Goal: Use online tool/utility: Utilize a website feature to perform a specific function

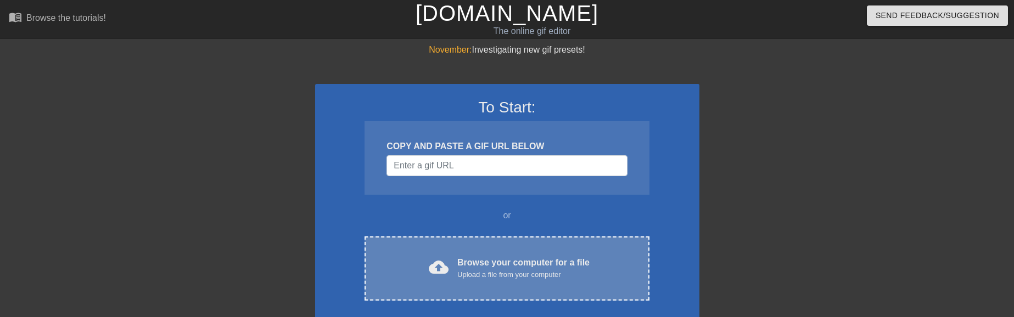
click at [487, 275] on div "Upload a file from your computer" at bounding box center [523, 274] width 132 height 11
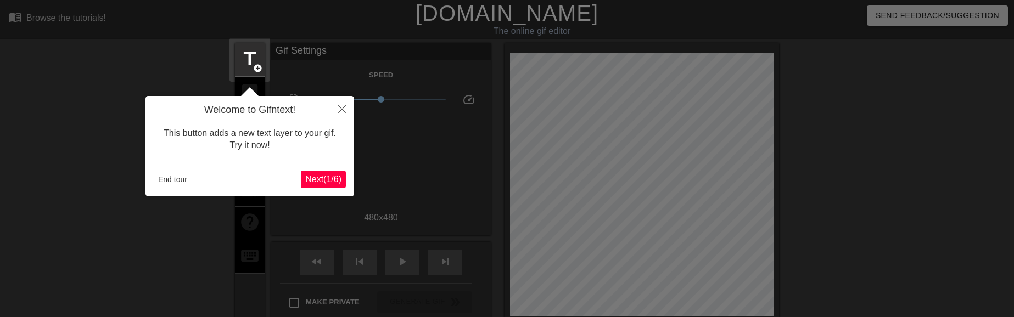
scroll to position [27, 0]
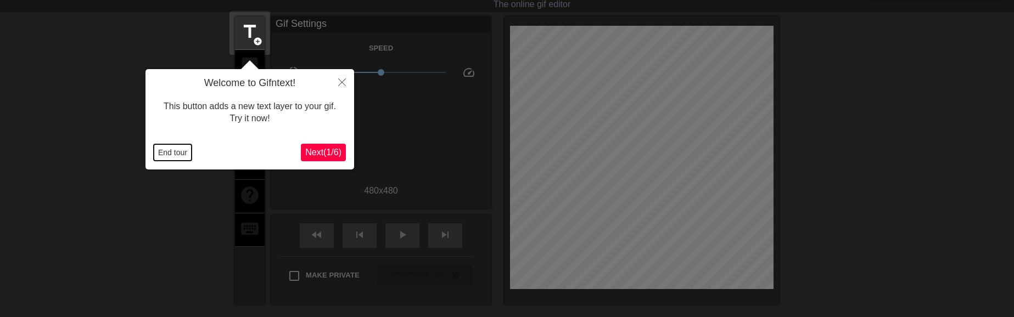
click at [180, 146] on button "End tour" at bounding box center [173, 152] width 38 height 16
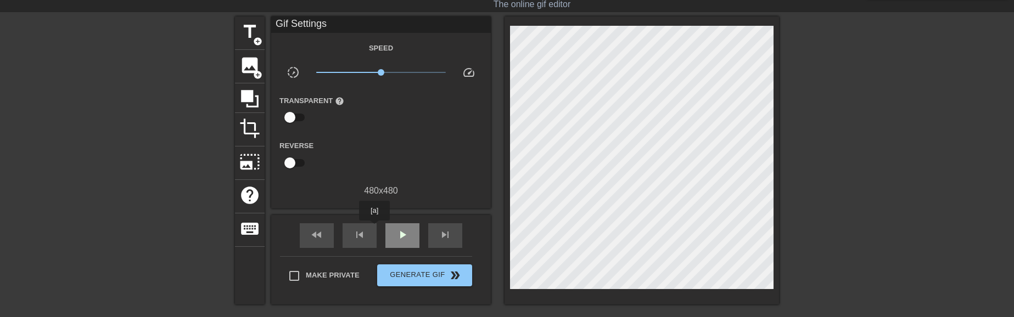
click at [404, 239] on span "play_arrow" at bounding box center [402, 234] width 13 height 13
drag, startPoint x: 387, startPoint y: 71, endPoint x: 393, endPoint y: 72, distance: 5.6
click at [393, 72] on span "x1.53" at bounding box center [381, 72] width 130 height 13
click at [400, 235] on span "pause" at bounding box center [402, 234] width 13 height 13
click at [395, 230] on div "play_arrow" at bounding box center [402, 235] width 34 height 25
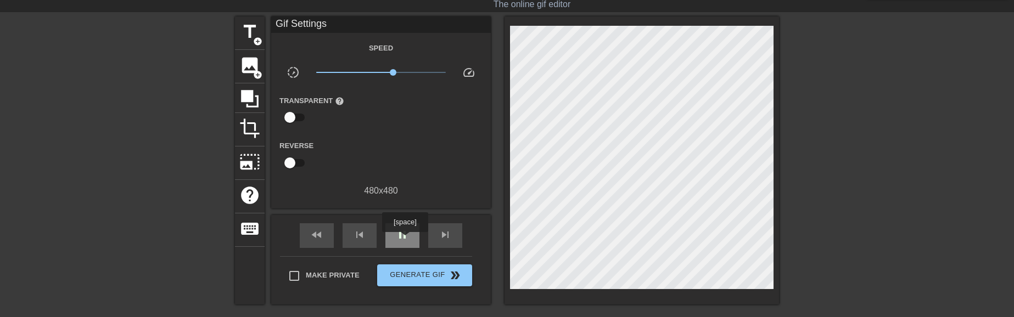
click at [404, 240] on span "pause" at bounding box center [402, 234] width 13 height 13
click at [406, 235] on span "play_arrow" at bounding box center [402, 234] width 13 height 13
click at [395, 70] on span "x1.53" at bounding box center [393, 72] width 7 height 7
click at [391, 71] on span "x1.57" at bounding box center [393, 72] width 7 height 7
click at [390, 72] on span "x1.36" at bounding box center [389, 72] width 7 height 7
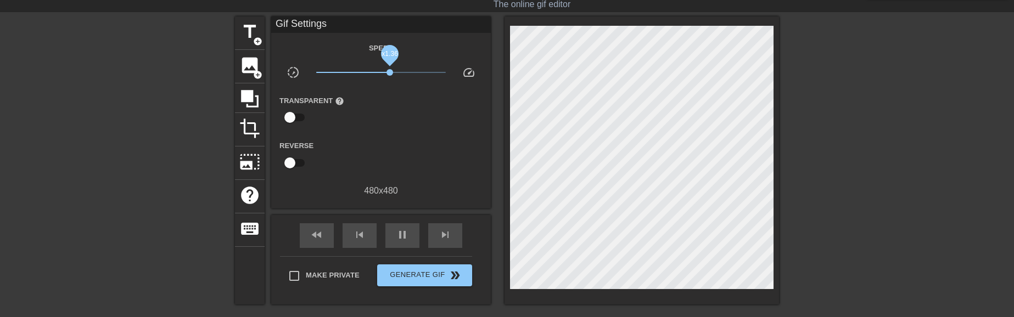
click at [390, 72] on span "x1.36" at bounding box center [389, 72] width 7 height 7
click at [392, 71] on span "x1.40" at bounding box center [390, 72] width 7 height 7
click at [405, 235] on span "pause" at bounding box center [402, 234] width 13 height 13
click at [404, 233] on span "play_arrow" at bounding box center [402, 234] width 13 height 13
click at [402, 234] on span "pause" at bounding box center [402, 234] width 13 height 13
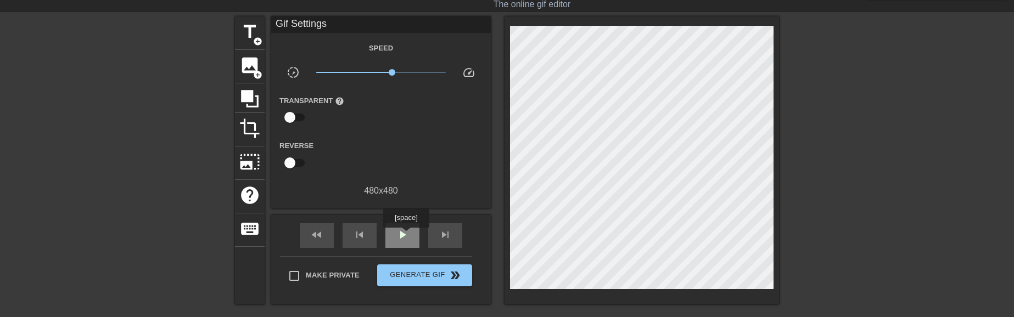
click at [406, 235] on span "play_arrow" at bounding box center [402, 234] width 13 height 13
click at [394, 75] on span "x1.57" at bounding box center [393, 72] width 7 height 7
click at [393, 75] on span "x1.53" at bounding box center [393, 72] width 7 height 7
click at [408, 239] on span "pause" at bounding box center [402, 234] width 13 height 13
click at [406, 236] on span "play_arrow" at bounding box center [402, 234] width 13 height 13
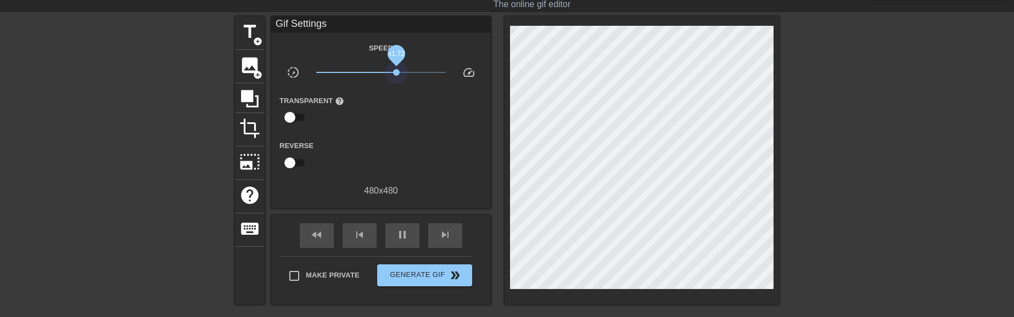
click at [396, 74] on span "x1.72" at bounding box center [381, 72] width 130 height 13
click at [393, 74] on span "x1.72" at bounding box center [396, 72] width 7 height 7
click at [391, 75] on span "x1.45" at bounding box center [391, 72] width 7 height 7
click at [407, 233] on span "pause" at bounding box center [402, 234] width 13 height 13
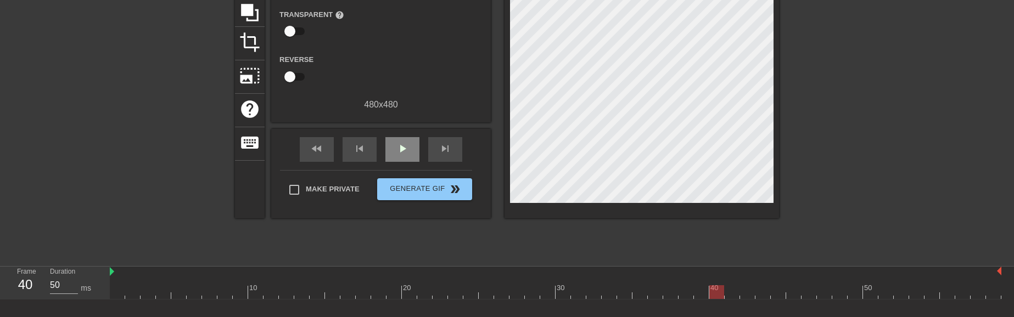
scroll to position [110, 0]
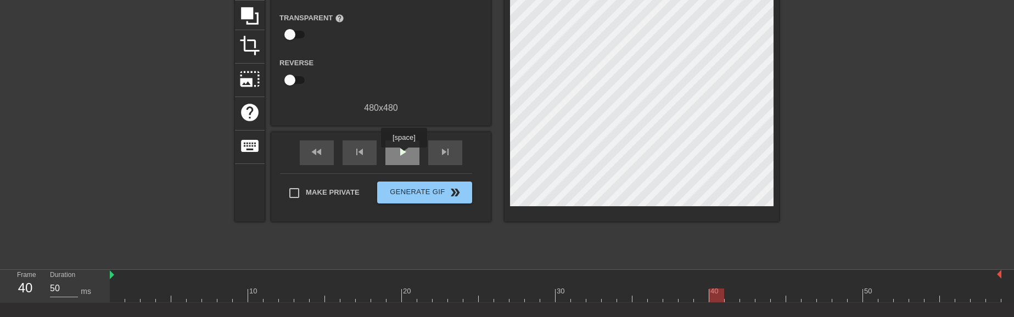
click at [403, 155] on span "play_arrow" at bounding box center [402, 151] width 13 height 13
click at [403, 155] on span "pause" at bounding box center [402, 151] width 13 height 13
click at [403, 154] on span "play_arrow" at bounding box center [402, 151] width 13 height 13
click at [403, 154] on span "pause" at bounding box center [402, 151] width 13 height 13
click at [403, 154] on span "play_arrow" at bounding box center [402, 151] width 13 height 13
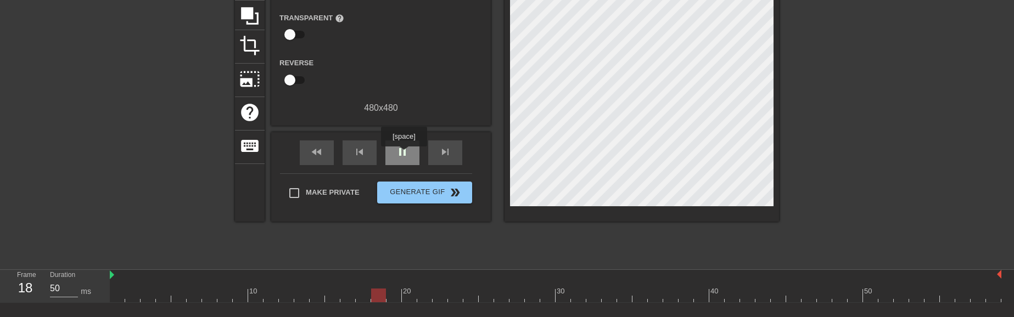
click at [403, 154] on span "pause" at bounding box center [402, 151] width 13 height 13
click at [403, 154] on span "play_arrow" at bounding box center [402, 151] width 13 height 13
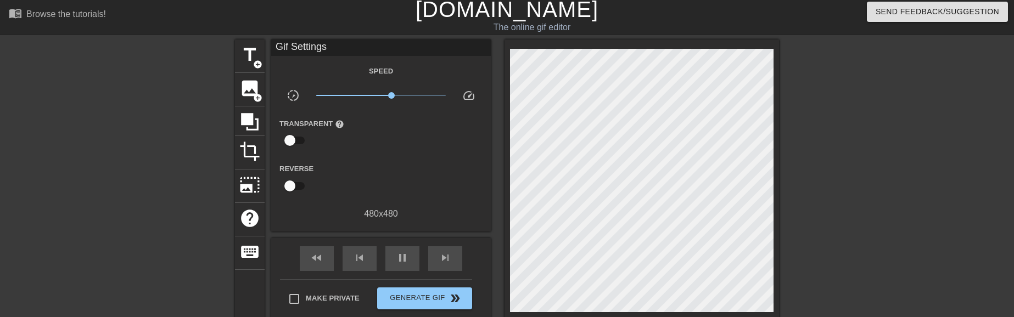
scroll to position [0, 0]
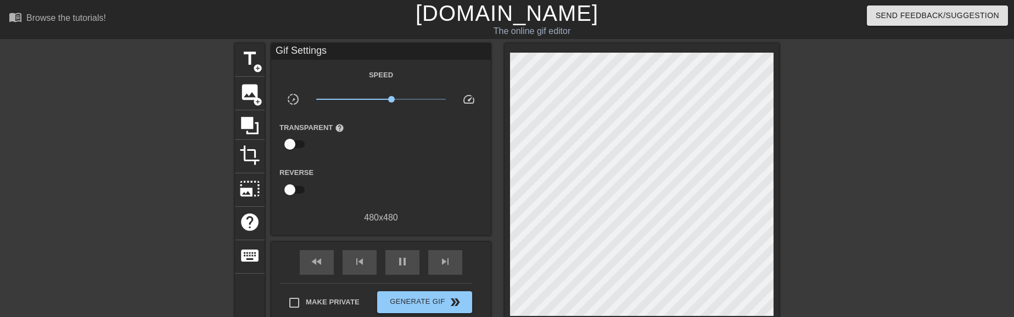
click at [449, 20] on link "[DOMAIN_NAME]" at bounding box center [506, 13] width 183 height 24
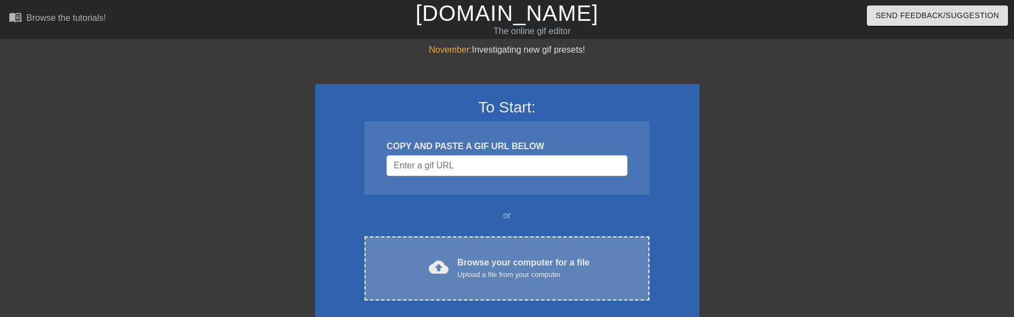
click at [477, 239] on div "cloud_upload Browse your computer for a file Upload a file from your computer C…" at bounding box center [506, 269] width 284 height 64
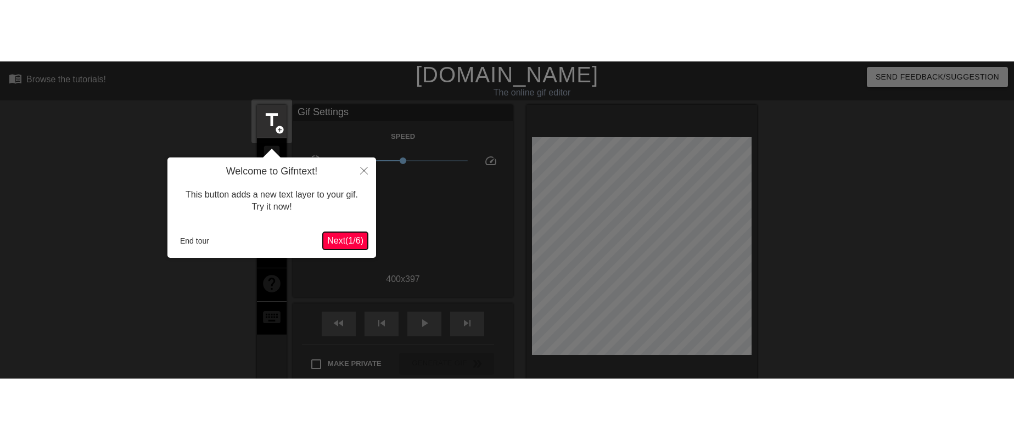
scroll to position [27, 0]
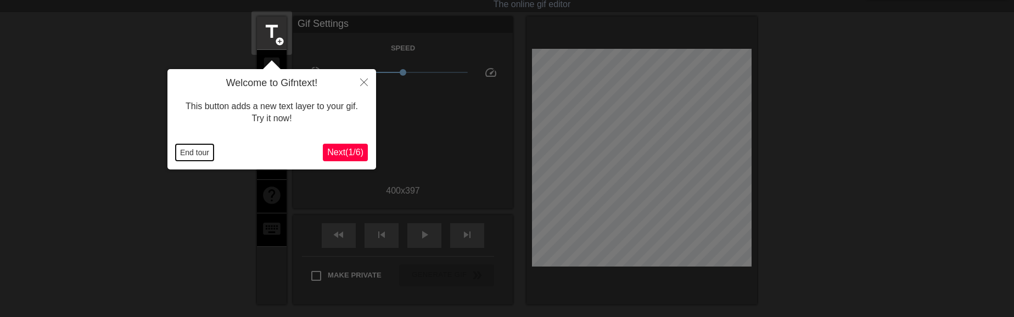
click at [199, 154] on button "End tour" at bounding box center [195, 152] width 38 height 16
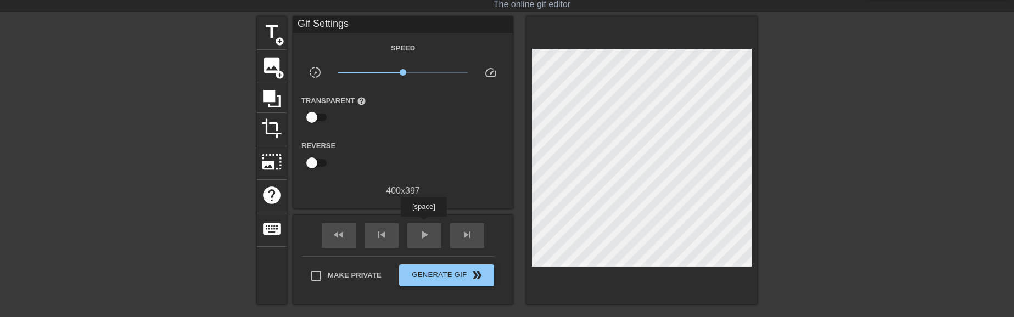
click at [422, 221] on div "fast_rewind skip_previous play_arrow skip_next" at bounding box center [402, 235] width 179 height 41
click at [427, 233] on span "play_arrow" at bounding box center [424, 234] width 13 height 13
drag, startPoint x: 411, startPoint y: 76, endPoint x: 417, endPoint y: 76, distance: 6.0
click at [417, 76] on span "x1.66" at bounding box center [403, 72] width 130 height 13
click at [426, 235] on span "pause" at bounding box center [424, 234] width 13 height 13
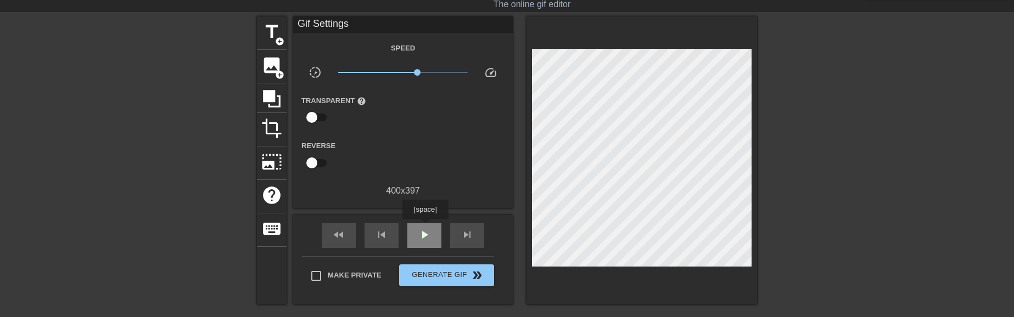
click at [425, 228] on span "play_arrow" at bounding box center [424, 234] width 13 height 13
click at [421, 74] on span "x1.91" at bounding box center [403, 72] width 130 height 13
click at [417, 74] on span "x1.66" at bounding box center [417, 72] width 7 height 7
click at [424, 237] on span "pause" at bounding box center [424, 234] width 13 height 13
click at [430, 235] on span "play_arrow" at bounding box center [424, 234] width 13 height 13
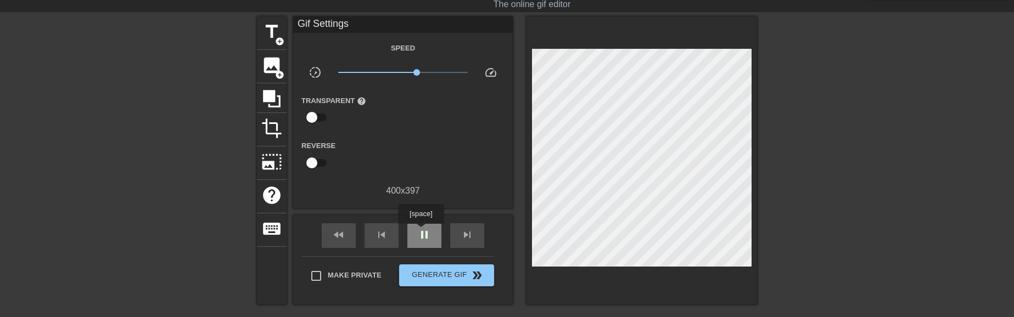
click at [420, 232] on span "pause" at bounding box center [424, 234] width 13 height 13
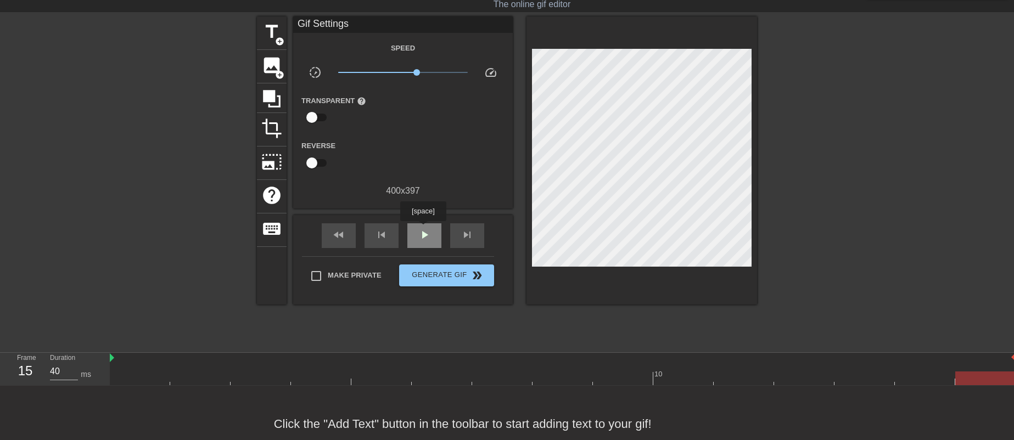
click at [423, 232] on span "play_arrow" at bounding box center [424, 234] width 13 height 13
click at [420, 68] on span "x1.62" at bounding box center [403, 72] width 130 height 13
click at [423, 68] on span "x2.07" at bounding box center [403, 72] width 130 height 13
click at [427, 232] on span "pause" at bounding box center [424, 234] width 13 height 13
click at [426, 233] on span "play_arrow" at bounding box center [424, 234] width 13 height 13
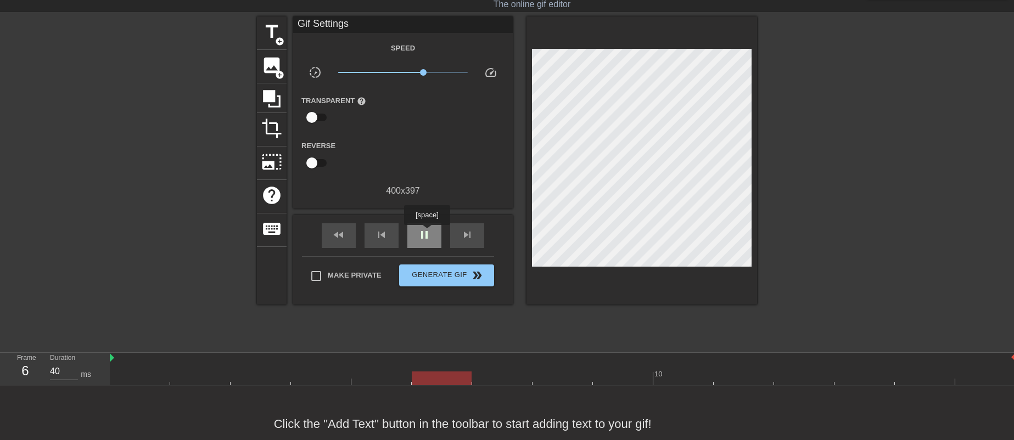
click at [426, 233] on span "pause" at bounding box center [424, 234] width 13 height 13
click at [426, 233] on span "play_arrow" at bounding box center [424, 234] width 13 height 13
click at [420, 72] on span "x2.07" at bounding box center [423, 72] width 7 height 7
click at [434, 234] on div "pause" at bounding box center [424, 235] width 34 height 25
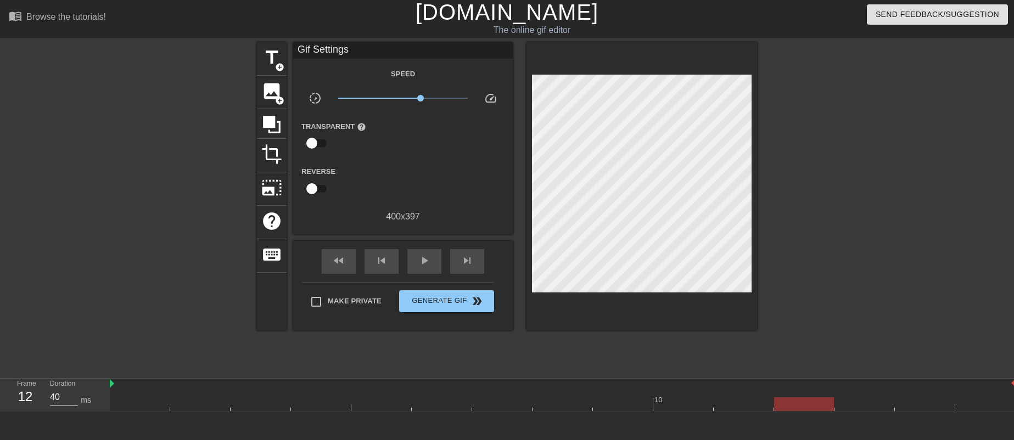
scroll to position [0, 0]
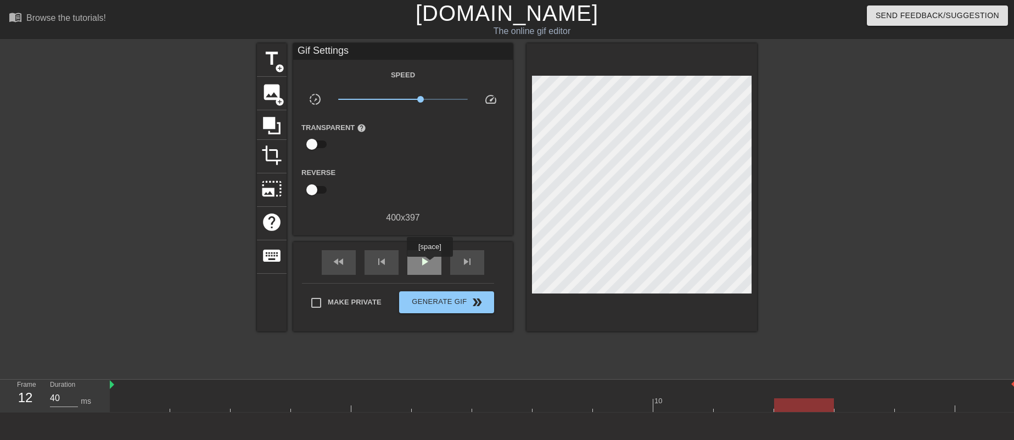
click at [429, 264] on span "play_arrow" at bounding box center [424, 261] width 13 height 13
drag, startPoint x: 417, startPoint y: 266, endPoint x: 418, endPoint y: 210, distance: 56.5
click at [420, 265] on div "pause" at bounding box center [424, 262] width 34 height 25
click at [497, 18] on link "[DOMAIN_NAME]" at bounding box center [506, 13] width 183 height 24
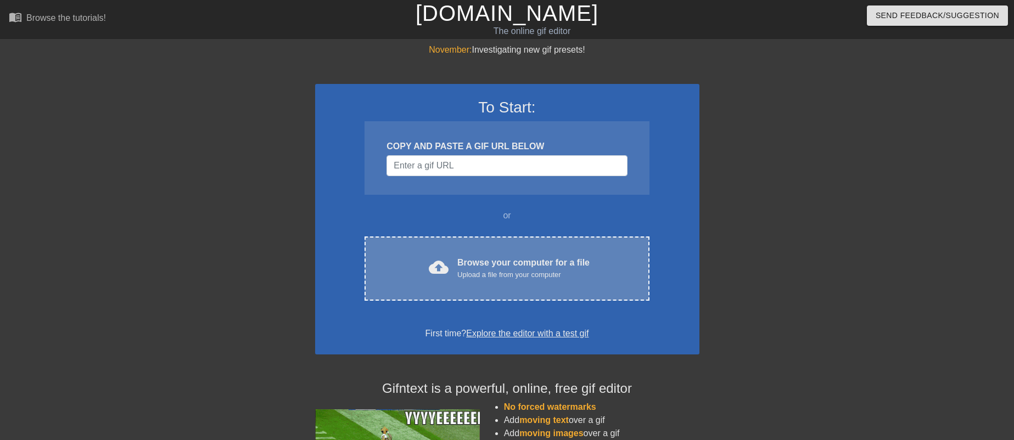
click at [459, 249] on div "cloud_upload Browse your computer for a file Upload a file from your computer C…" at bounding box center [506, 269] width 284 height 64
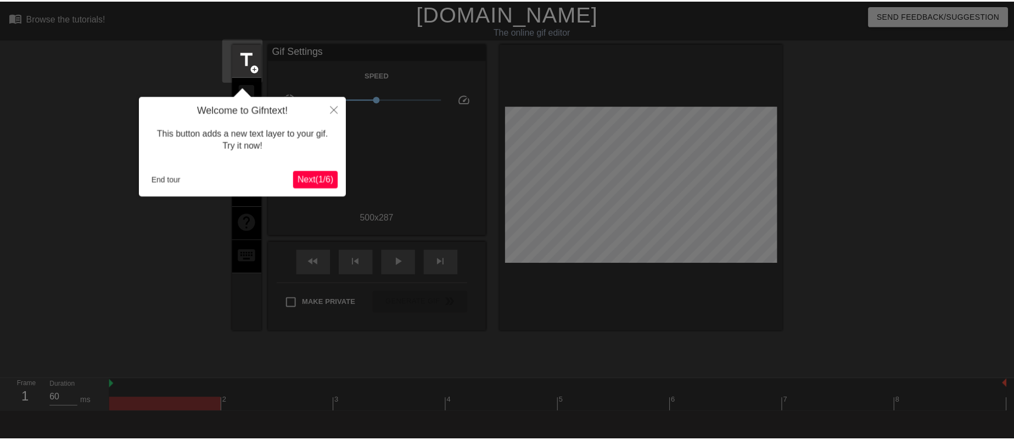
scroll to position [27, 0]
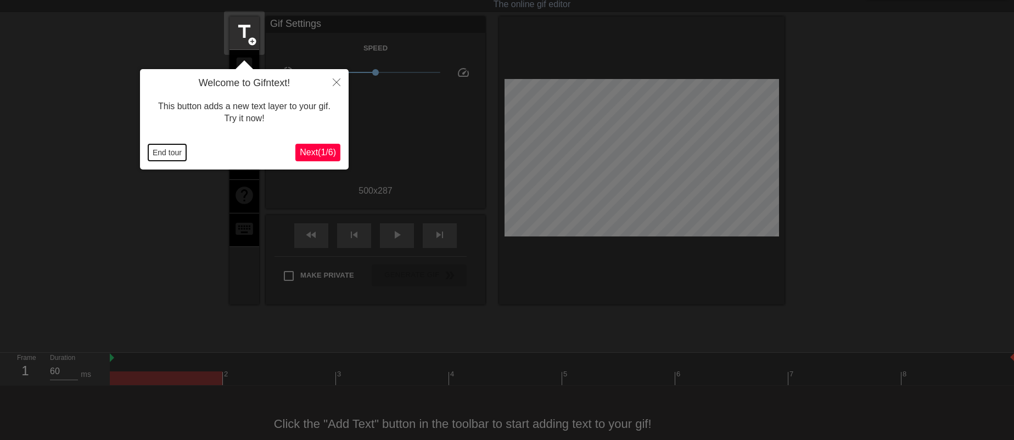
click at [173, 156] on button "End tour" at bounding box center [167, 152] width 38 height 16
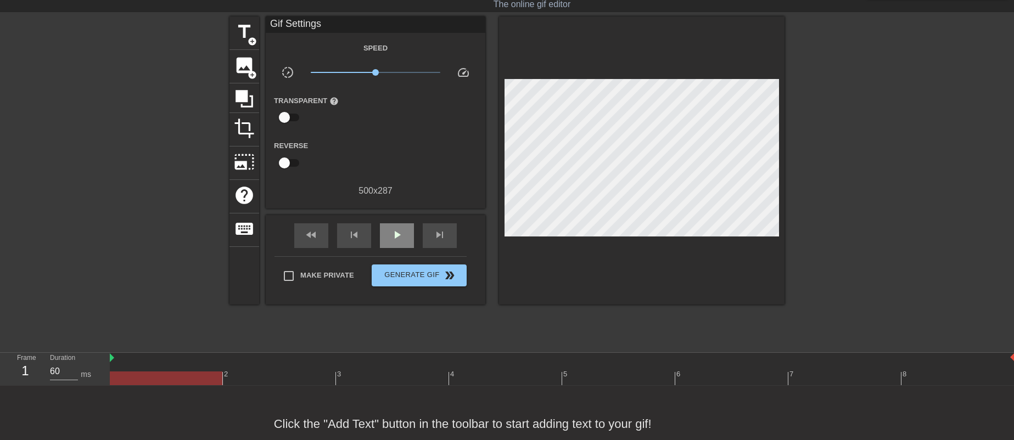
click at [404, 242] on div "play_arrow" at bounding box center [397, 235] width 34 height 25
click at [385, 75] on span "x1.00" at bounding box center [376, 72] width 130 height 13
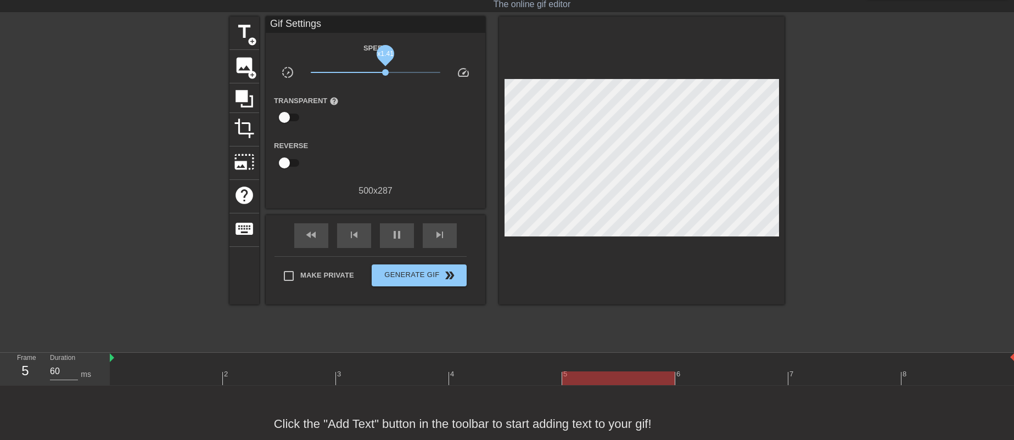
click at [392, 73] on span "x1.41" at bounding box center [376, 72] width 130 height 13
click at [389, 73] on span "x1.80" at bounding box center [392, 72] width 7 height 7
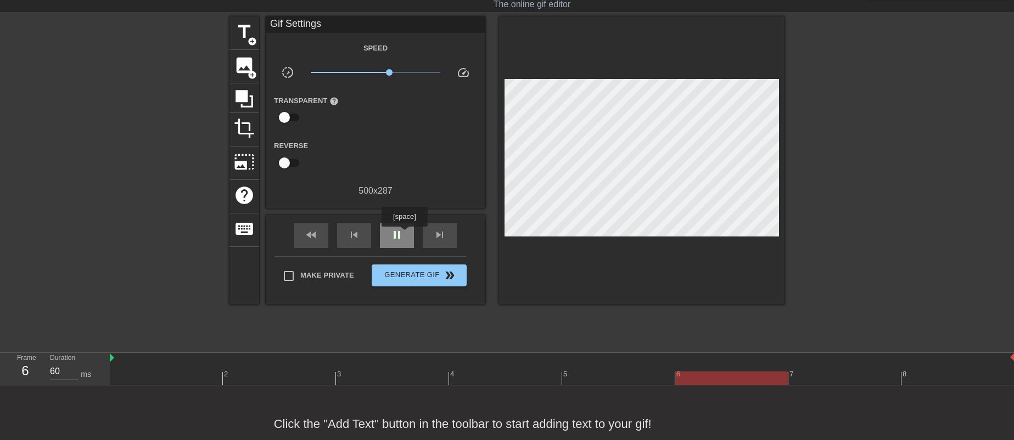
click at [404, 234] on div "pause" at bounding box center [397, 235] width 34 height 25
drag, startPoint x: 404, startPoint y: 374, endPoint x: 603, endPoint y: 378, distance: 198.7
click at [603, 378] on div at bounding box center [562, 379] width 904 height 14
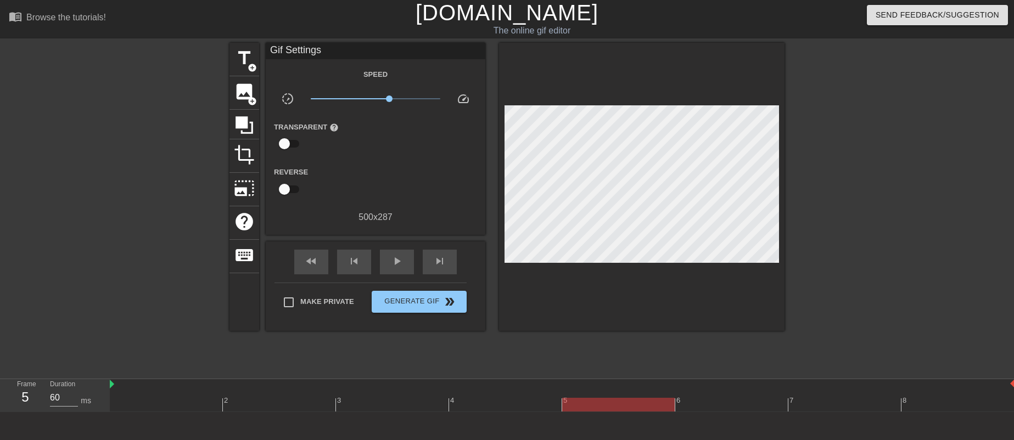
scroll to position [0, 0]
click at [510, 15] on link "[DOMAIN_NAME]" at bounding box center [506, 13] width 183 height 24
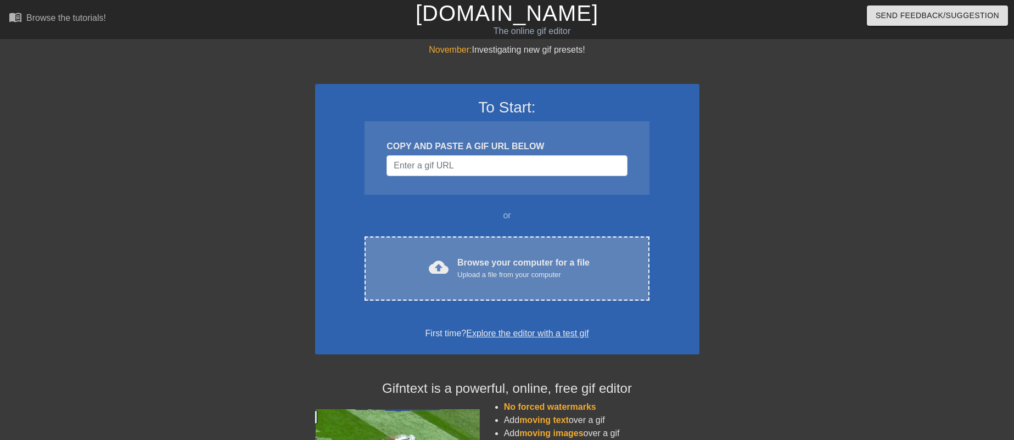
click at [499, 256] on div "Browse your computer for a file Upload a file from your computer" at bounding box center [523, 268] width 132 height 24
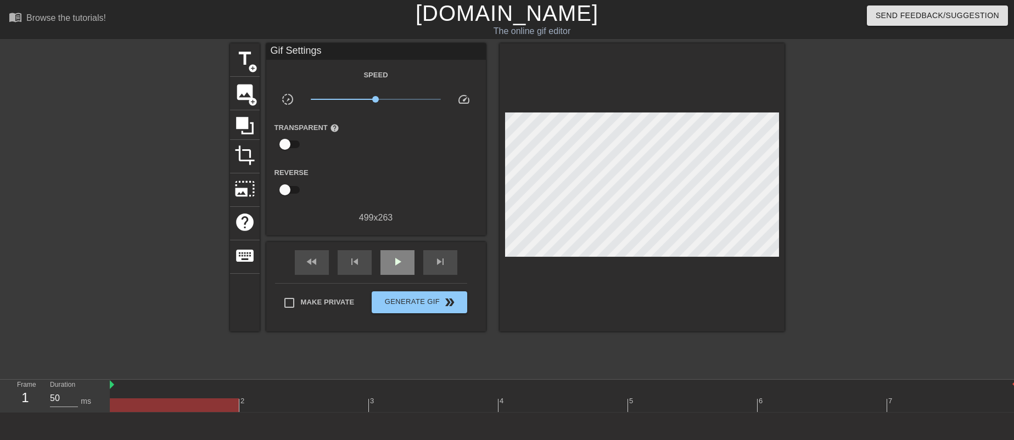
click at [407, 265] on div "play_arrow" at bounding box center [397, 262] width 34 height 25
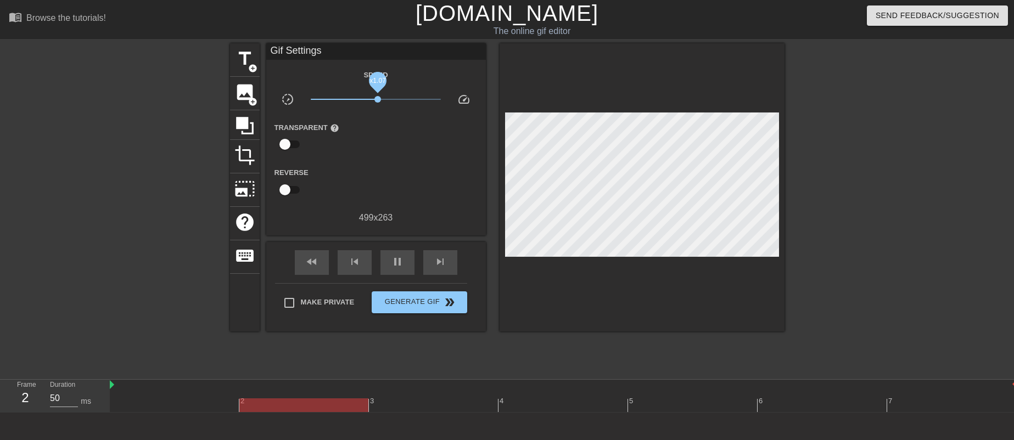
click at [378, 100] on span "x1.07" at bounding box center [377, 99] width 7 height 7
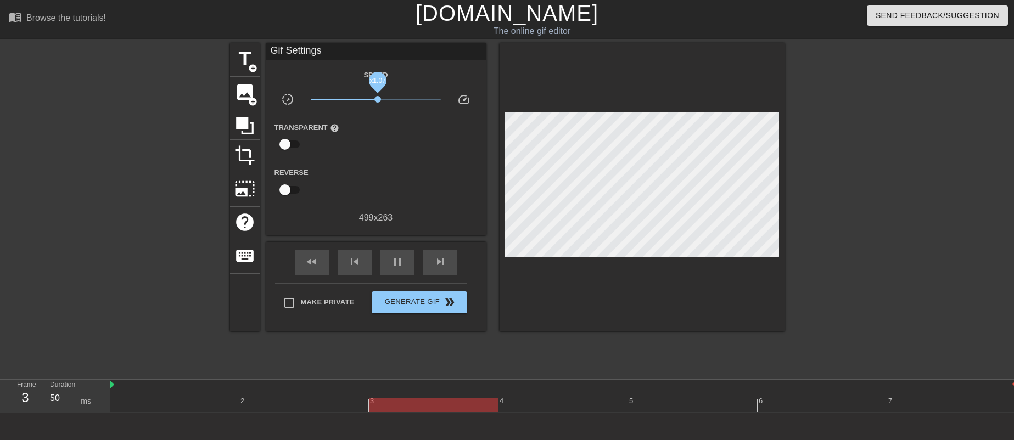
click at [380, 100] on span "x1.07" at bounding box center [377, 99] width 7 height 7
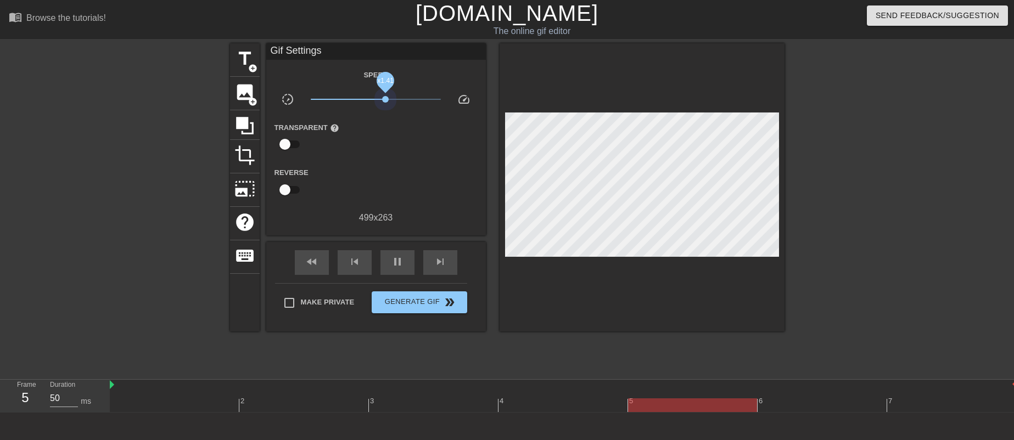
click at [385, 100] on span "x1.41" at bounding box center [376, 99] width 130 height 13
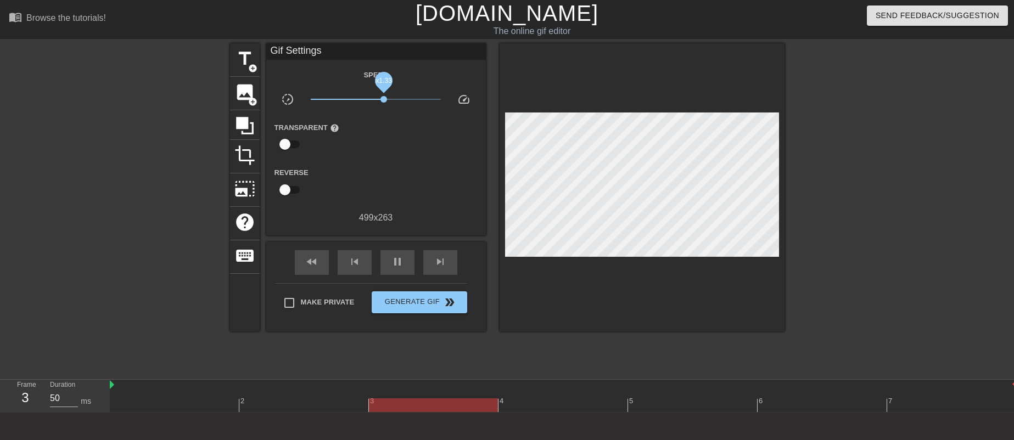
click at [384, 100] on span "x1.33" at bounding box center [383, 99] width 7 height 7
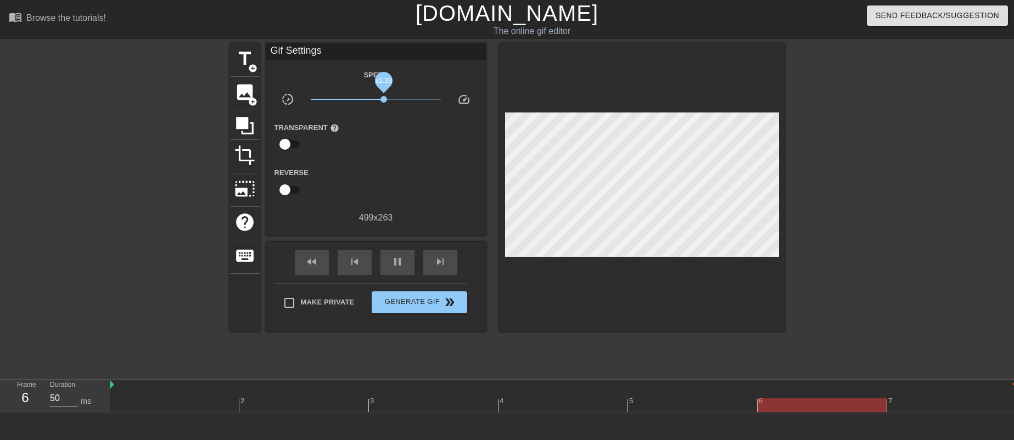
click at [384, 100] on span "x1.33" at bounding box center [383, 99] width 7 height 7
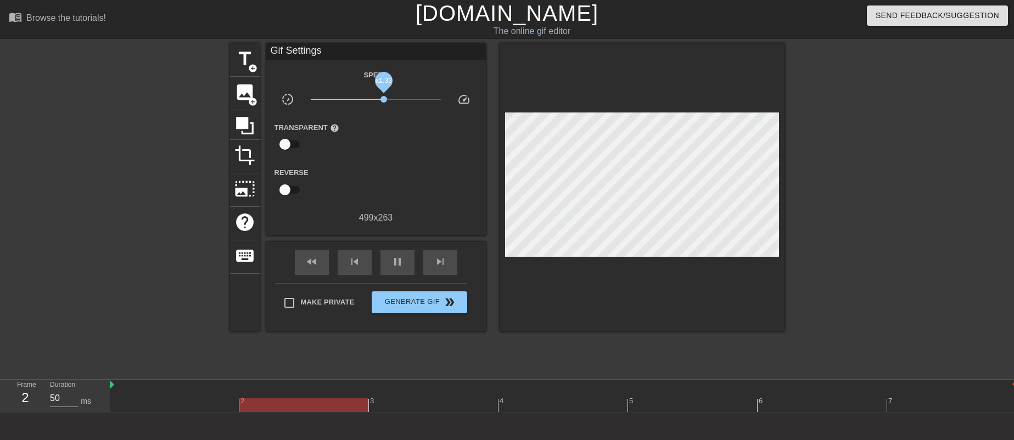
click at [384, 100] on span "x1.33" at bounding box center [383, 99] width 7 height 7
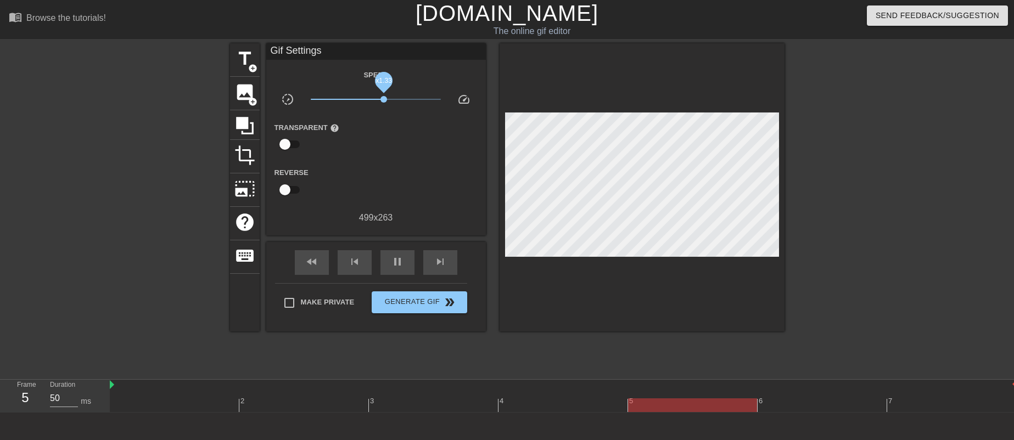
click at [381, 99] on span "x1.33" at bounding box center [383, 99] width 7 height 7
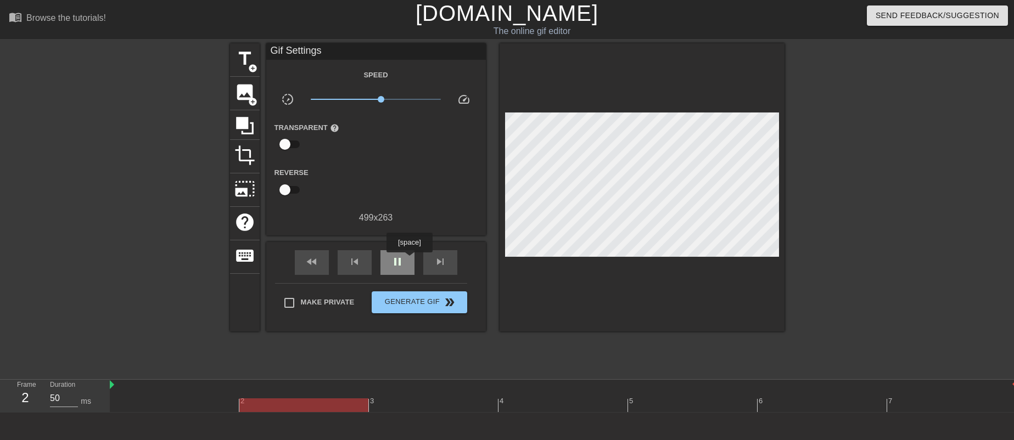
click at [409, 260] on div "pause" at bounding box center [397, 262] width 34 height 25
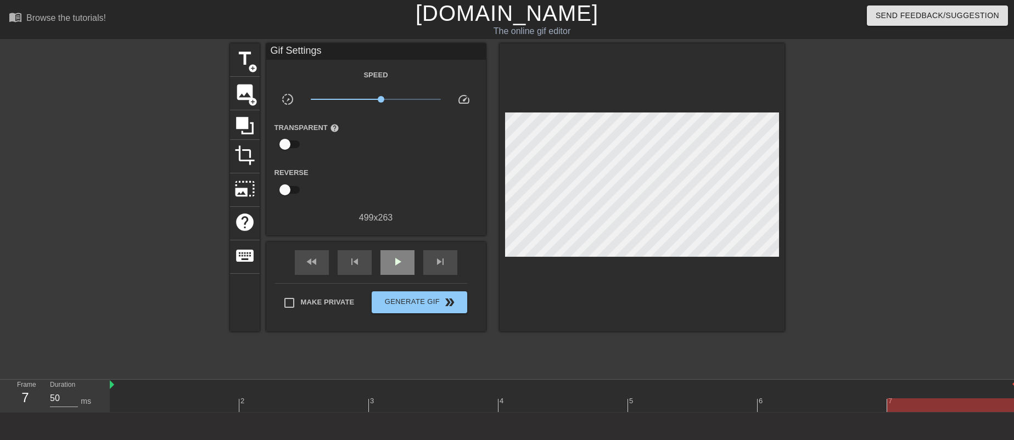
click at [404, 257] on div "play_arrow" at bounding box center [397, 262] width 34 height 25
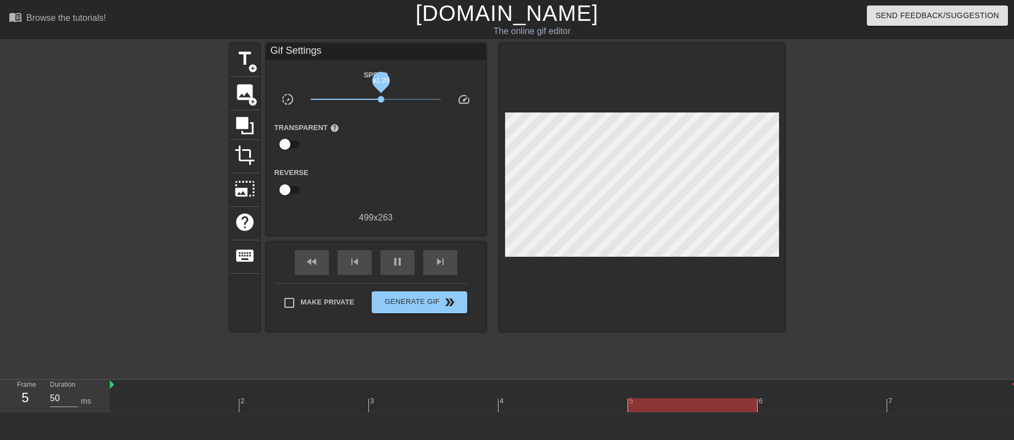
click at [381, 96] on span "x1.20" at bounding box center [381, 99] width 7 height 7
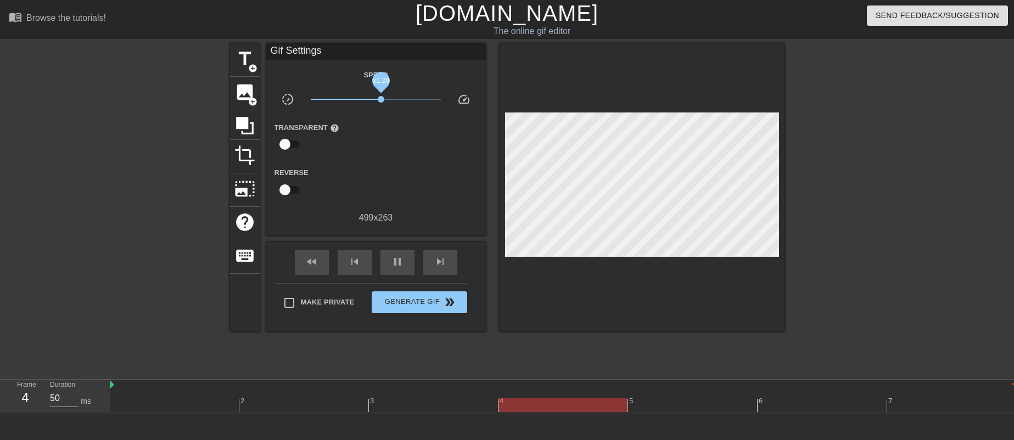
click at [379, 98] on span "x1.20" at bounding box center [381, 99] width 7 height 7
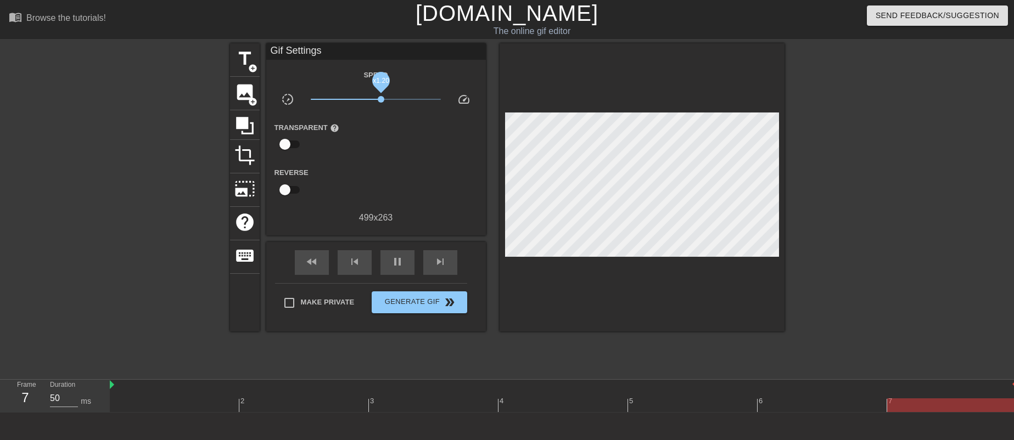
click at [381, 97] on span "x1.20" at bounding box center [381, 99] width 7 height 7
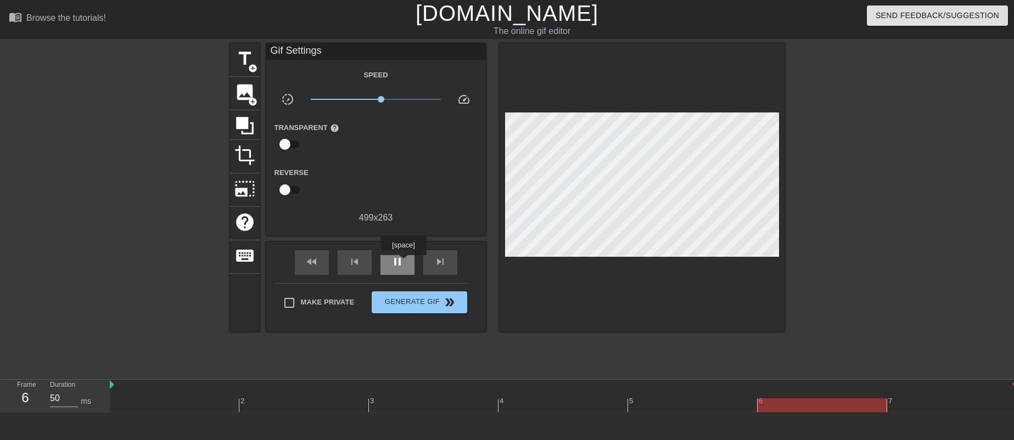
click at [403, 263] on span "pause" at bounding box center [397, 261] width 13 height 13
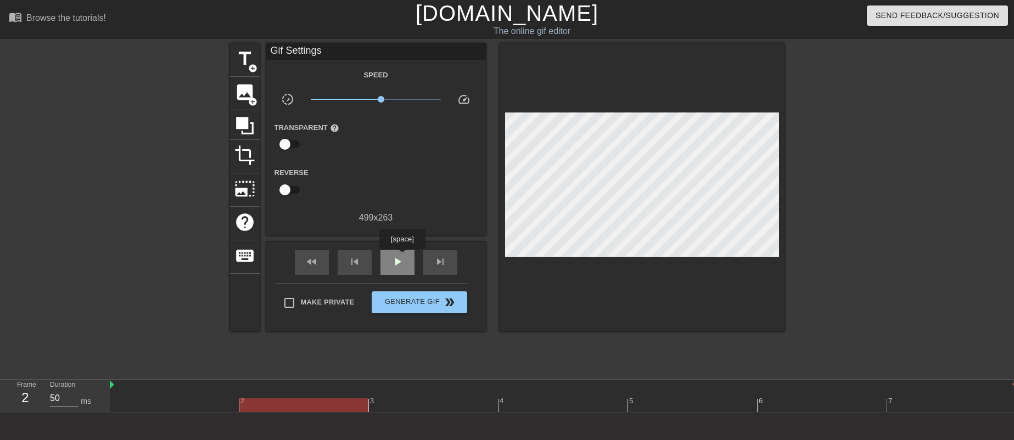
click at [402, 257] on span "play_arrow" at bounding box center [397, 261] width 13 height 13
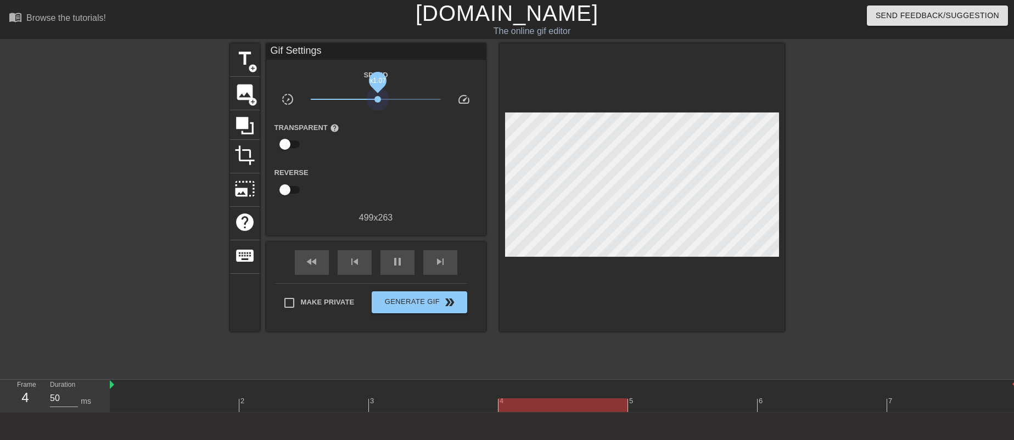
click at [378, 104] on span "x1.07" at bounding box center [376, 99] width 130 height 13
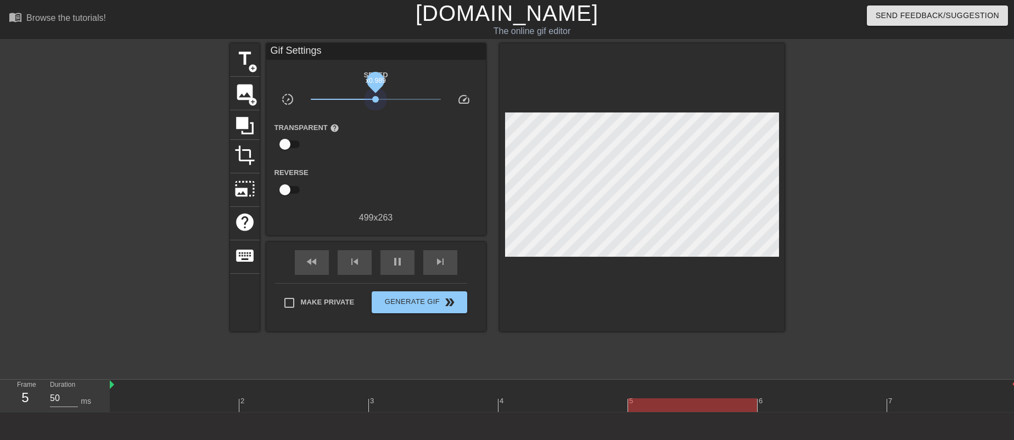
click at [375, 104] on span "x0.989" at bounding box center [376, 99] width 130 height 13
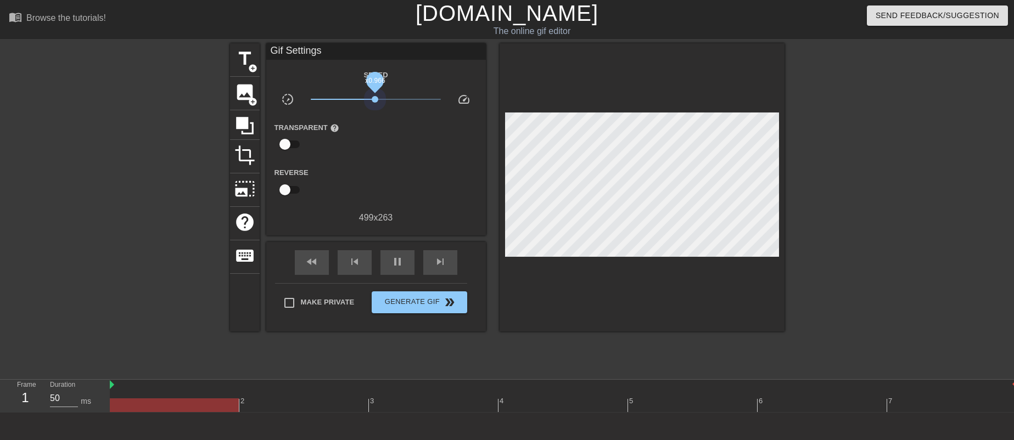
click at [375, 104] on span "x0.966" at bounding box center [376, 99] width 130 height 13
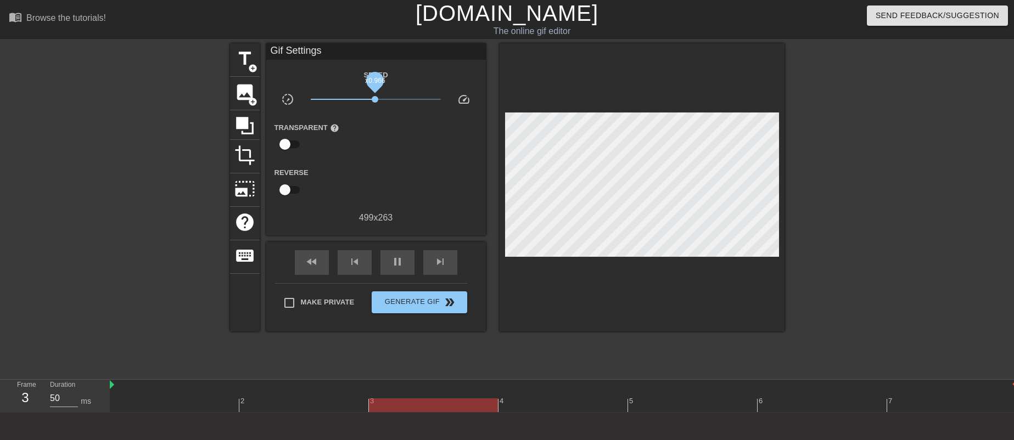
click at [376, 103] on span "x0.966" at bounding box center [376, 99] width 130 height 13
click at [375, 95] on span "x0.989" at bounding box center [376, 99] width 130 height 13
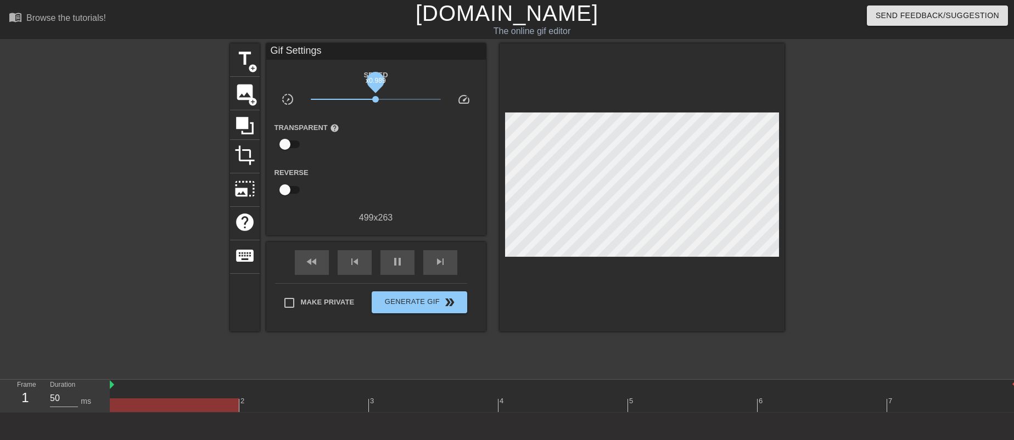
drag, startPoint x: 398, startPoint y: 266, endPoint x: 408, endPoint y: 249, distance: 19.9
click at [399, 266] on span "pause" at bounding box center [397, 261] width 13 height 13
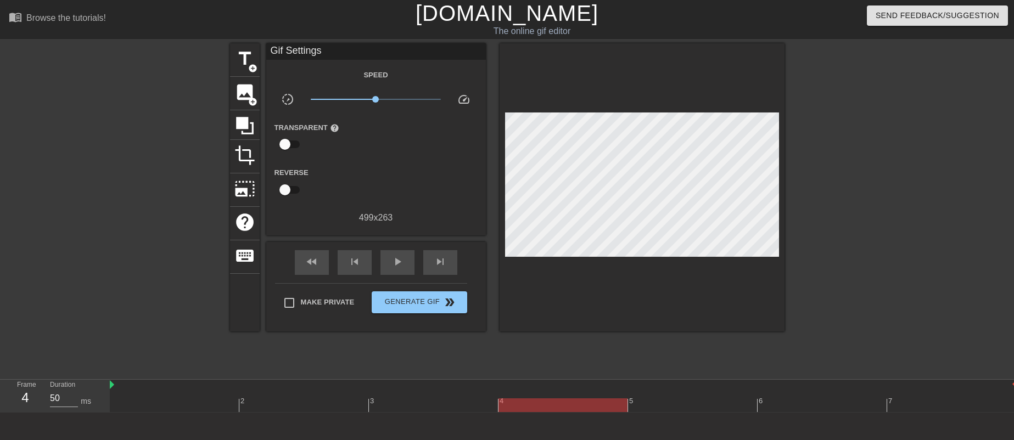
click at [458, 15] on link "[DOMAIN_NAME]" at bounding box center [506, 13] width 183 height 24
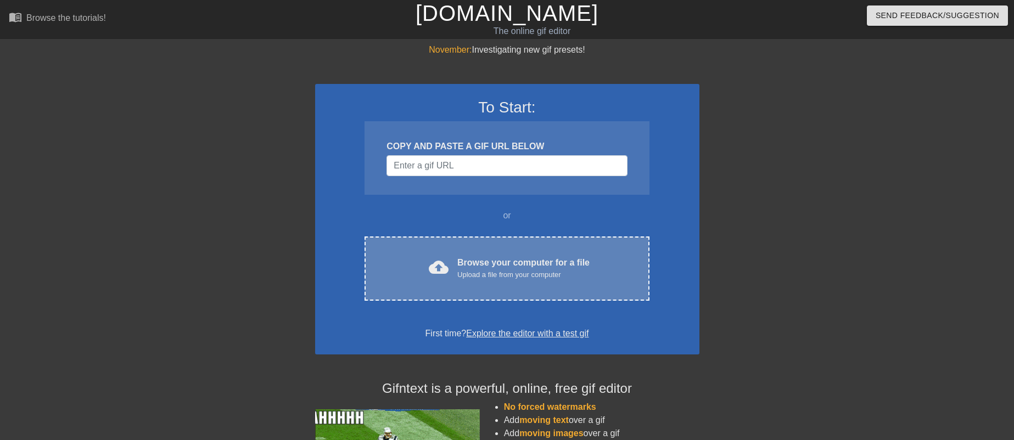
click at [519, 261] on div "Browse your computer for a file Upload a file from your computer" at bounding box center [523, 268] width 132 height 24
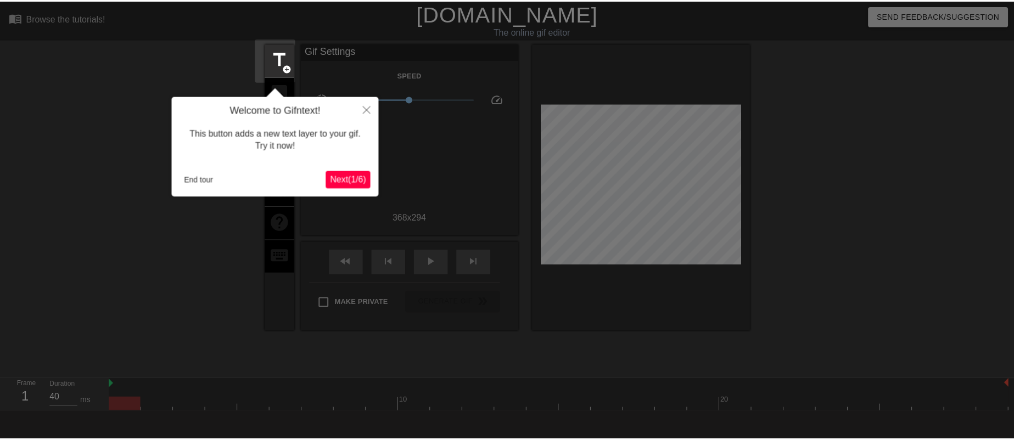
scroll to position [27, 0]
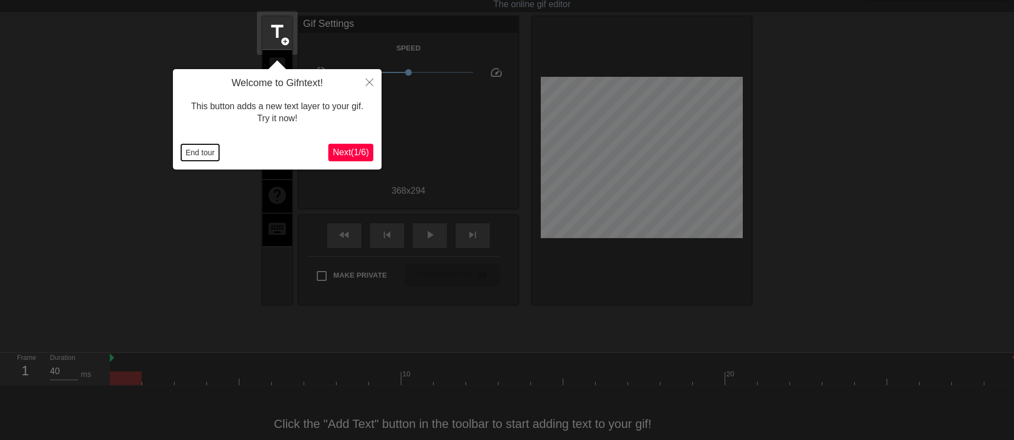
click at [212, 148] on button "End tour" at bounding box center [200, 152] width 38 height 16
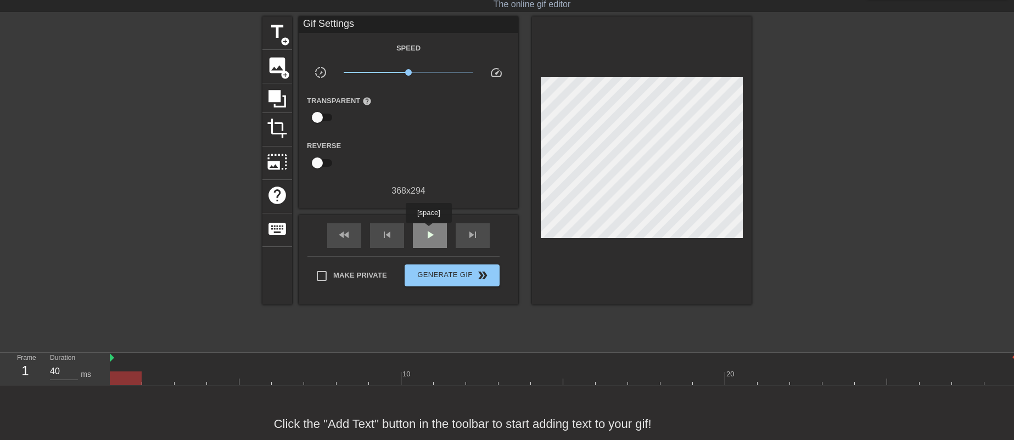
click at [428, 230] on span "play_arrow" at bounding box center [429, 234] width 13 height 13
click at [416, 72] on span "x1.00" at bounding box center [409, 72] width 130 height 13
click at [419, 72] on span "x1.45" at bounding box center [418, 72] width 7 height 7
click at [421, 72] on span "x1.45" at bounding box center [418, 72] width 7 height 7
click at [425, 71] on span "x1.76" at bounding box center [424, 72] width 7 height 7
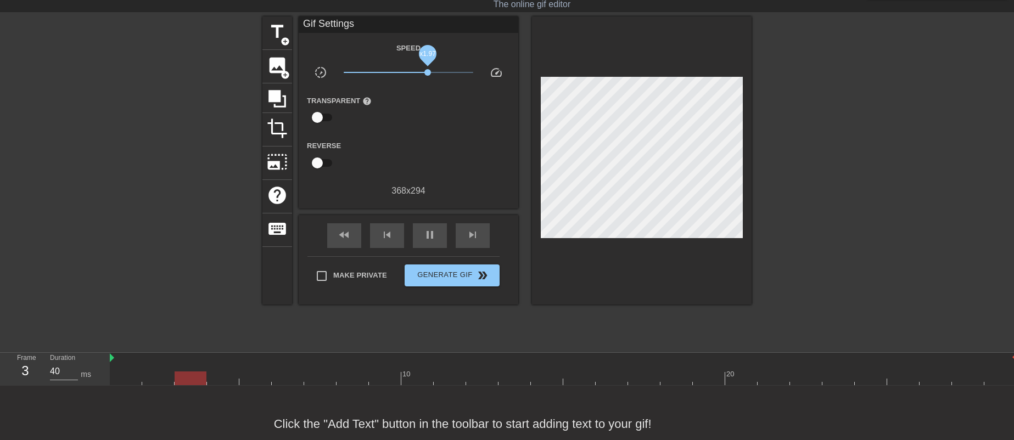
click at [427, 71] on span "x1.97" at bounding box center [427, 72] width 7 height 7
click at [425, 71] on span "x1.97" at bounding box center [427, 72] width 7 height 7
click at [436, 238] on span "pause" at bounding box center [429, 234] width 13 height 13
click at [436, 238] on span "play_arrow" at bounding box center [429, 234] width 13 height 13
click at [433, 234] on span "pause" at bounding box center [429, 234] width 13 height 13
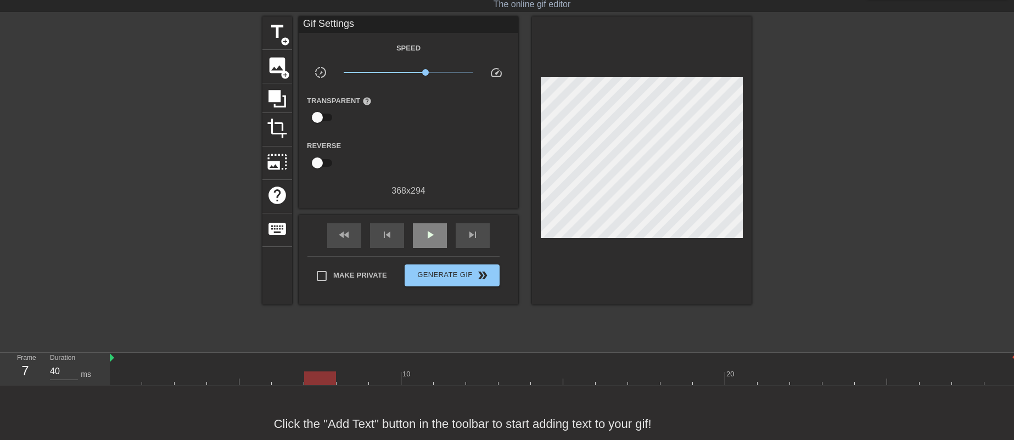
click at [435, 238] on span "play_arrow" at bounding box center [429, 234] width 13 height 13
click at [418, 70] on span "x1.40" at bounding box center [409, 72] width 130 height 13
click at [436, 234] on span "pause" at bounding box center [429, 234] width 13 height 13
click at [443, 233] on div "play_arrow" at bounding box center [430, 235] width 34 height 25
click at [434, 237] on span "pause" at bounding box center [429, 234] width 13 height 13
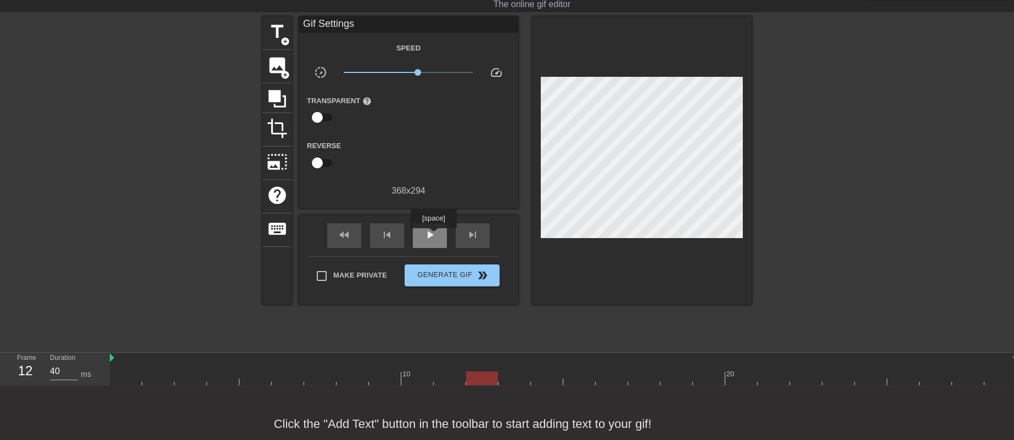
click at [433, 236] on span "play_arrow" at bounding box center [429, 234] width 13 height 13
click at [419, 71] on span "x1.45" at bounding box center [418, 72] width 7 height 7
click at [419, 71] on span "x1.48" at bounding box center [419, 72] width 7 height 7
click at [417, 71] on span "x1.45" at bounding box center [418, 72] width 7 height 7
click at [418, 74] on span "x1.36" at bounding box center [417, 72] width 7 height 7
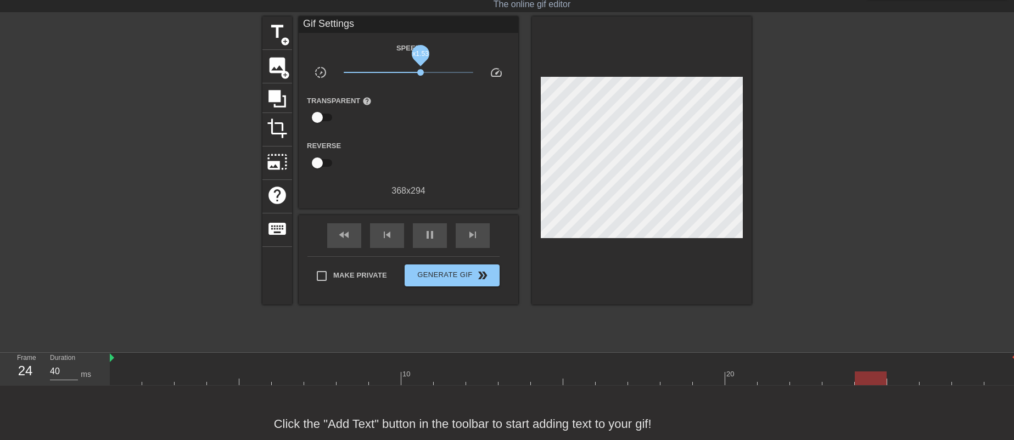
click at [420, 74] on span "x1.53" at bounding box center [420, 72] width 7 height 7
click at [417, 74] on span "x1.33" at bounding box center [416, 72] width 7 height 7
click at [433, 233] on span "pause" at bounding box center [429, 234] width 13 height 13
click at [433, 230] on span "play_arrow" at bounding box center [429, 234] width 13 height 13
click at [432, 229] on span "pause" at bounding box center [429, 234] width 13 height 13
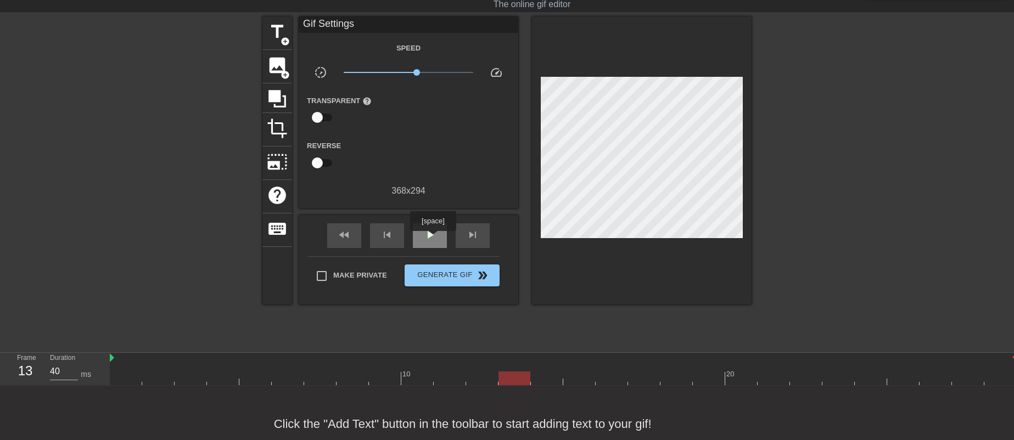
click at [432, 239] on span "play_arrow" at bounding box center [429, 234] width 13 height 13
click at [413, 71] on span "x1.22" at bounding box center [413, 72] width 7 height 7
click at [414, 71] on span "x1.17" at bounding box center [412, 72] width 7 height 7
click at [416, 70] on span "x1.24" at bounding box center [414, 72] width 7 height 7
click at [415, 70] on span "x1.32" at bounding box center [416, 72] width 7 height 7
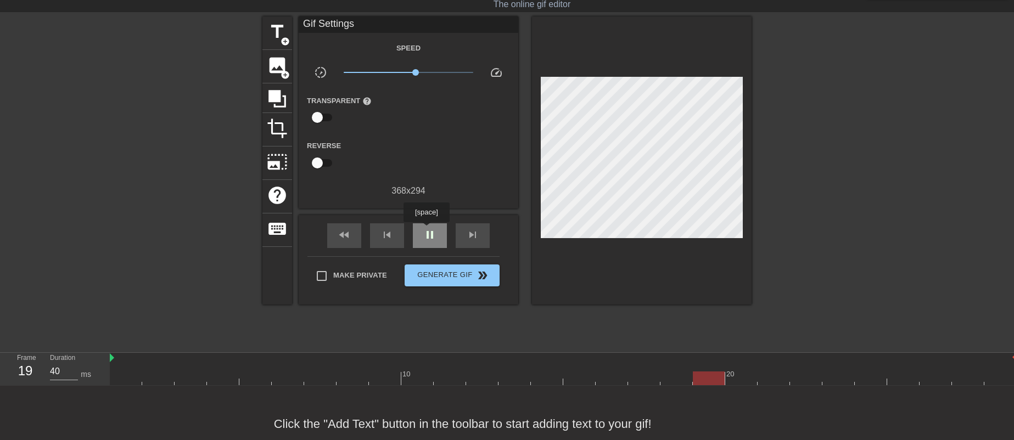
click at [426, 230] on span "pause" at bounding box center [429, 234] width 13 height 13
click at [424, 230] on span "play_arrow" at bounding box center [429, 234] width 13 height 13
click at [425, 235] on span "pause" at bounding box center [429, 234] width 13 height 13
drag, startPoint x: 431, startPoint y: 237, endPoint x: 434, endPoint y: 201, distance: 36.3
click at [432, 237] on span "play_arrow" at bounding box center [429, 234] width 13 height 13
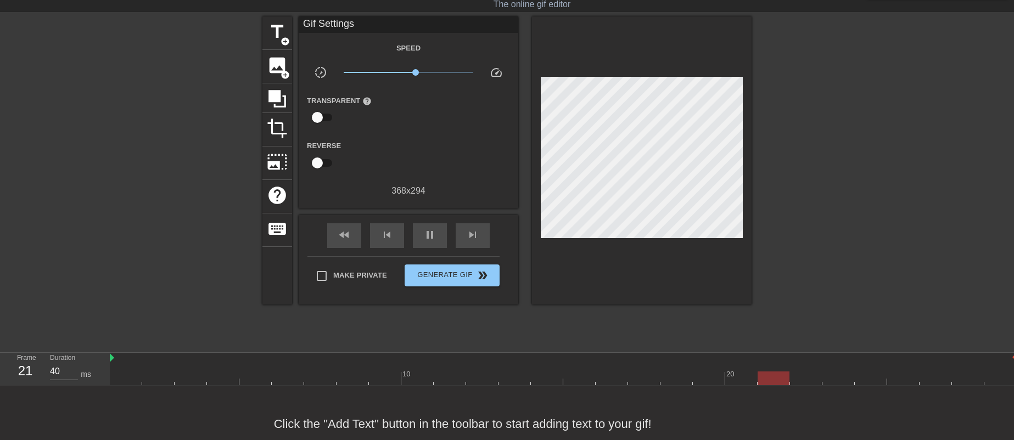
click at [420, 75] on span "x1.29" at bounding box center [409, 72] width 130 height 13
click at [425, 72] on span "x1.80" at bounding box center [409, 72] width 130 height 13
click at [420, 72] on span "x1.62" at bounding box center [422, 72] width 7 height 7
click at [420, 72] on span "x1.53" at bounding box center [420, 72] width 7 height 7
click at [421, 72] on span "x1.60" at bounding box center [421, 72] width 7 height 7
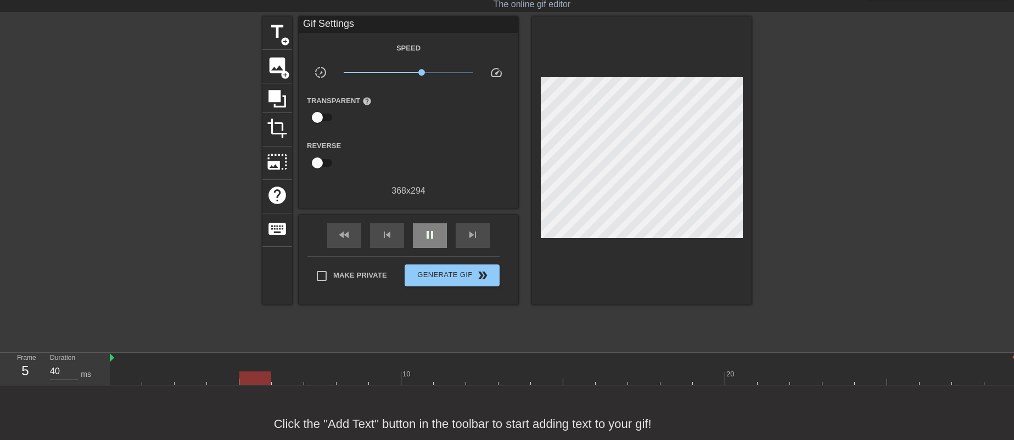
click at [432, 234] on span "pause" at bounding box center [429, 234] width 13 height 13
click at [433, 231] on span "play_arrow" at bounding box center [429, 234] width 13 height 13
click at [430, 241] on div "pause" at bounding box center [430, 235] width 34 height 25
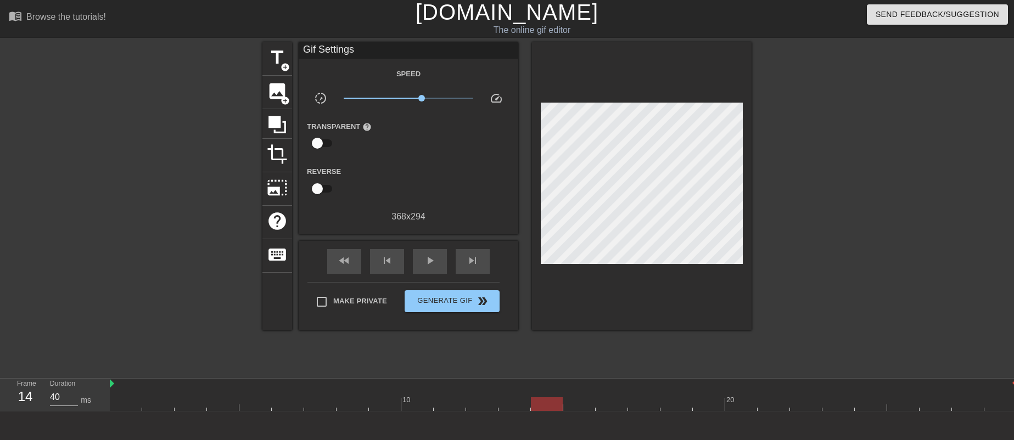
scroll to position [0, 0]
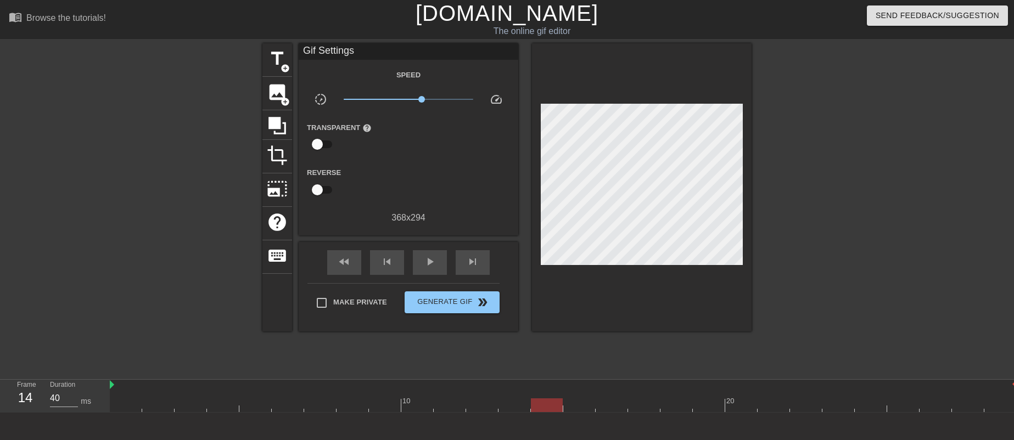
click at [464, 13] on link "[DOMAIN_NAME]" at bounding box center [506, 13] width 183 height 24
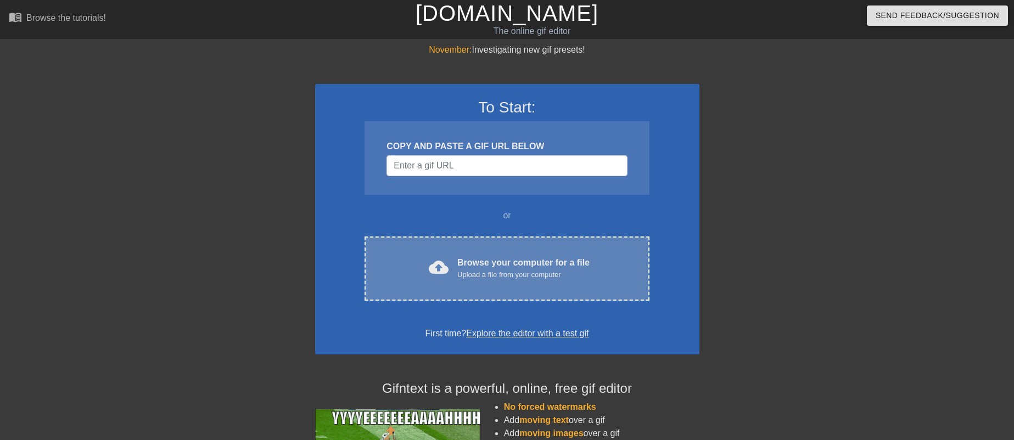
click at [473, 291] on div "cloud_upload Browse your computer for a file Upload a file from your computer C…" at bounding box center [506, 269] width 284 height 64
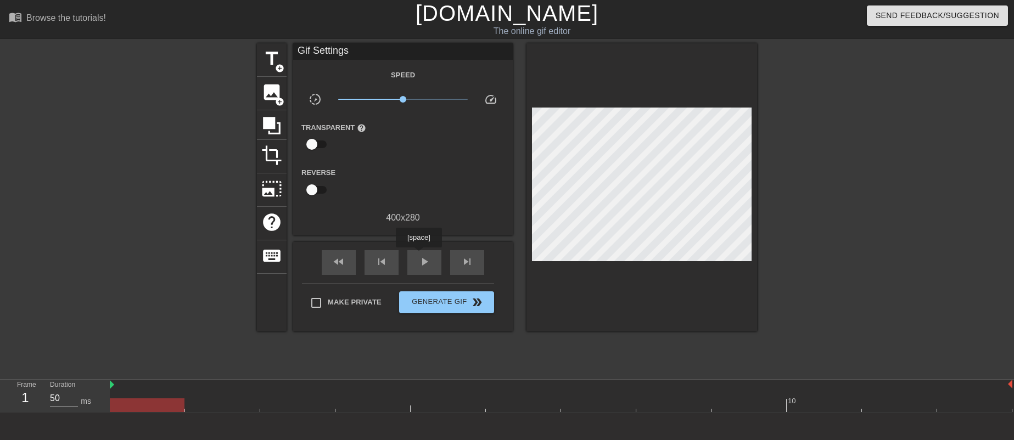
click at [418, 262] on span "play_arrow" at bounding box center [424, 261] width 13 height 13
click at [408, 102] on span "x1.06" at bounding box center [404, 99] width 7 height 7
click at [413, 100] on span "x1.40" at bounding box center [412, 99] width 7 height 7
click at [413, 98] on span "x1.41" at bounding box center [412, 99] width 7 height 7
click at [415, 99] on span "x1.41" at bounding box center [412, 99] width 7 height 7
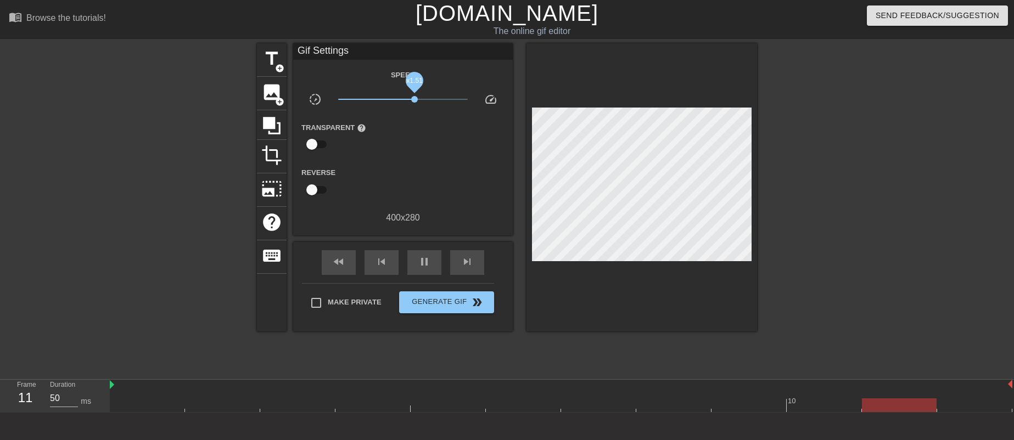
click at [414, 99] on span "x1.51" at bounding box center [414, 99] width 7 height 7
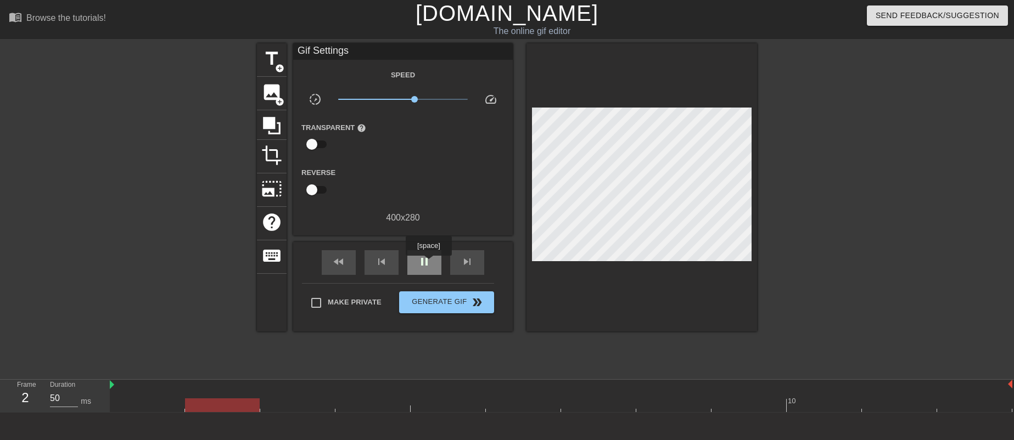
click at [428, 263] on span "pause" at bounding box center [424, 261] width 13 height 13
click at [430, 257] on span "play_arrow" at bounding box center [424, 261] width 13 height 13
click at [425, 264] on span "pause" at bounding box center [424, 261] width 13 height 13
click at [424, 262] on span "play_arrow" at bounding box center [424, 261] width 13 height 13
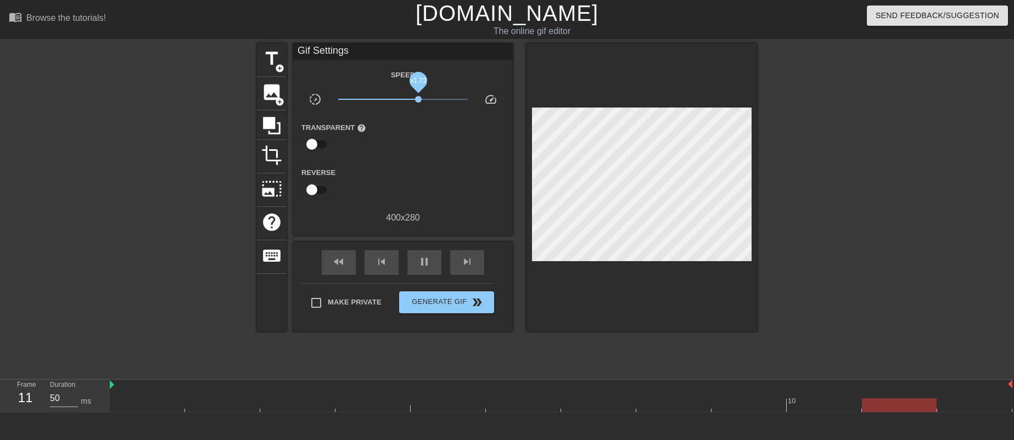
click at [418, 97] on span "x1.72" at bounding box center [403, 99] width 130 height 13
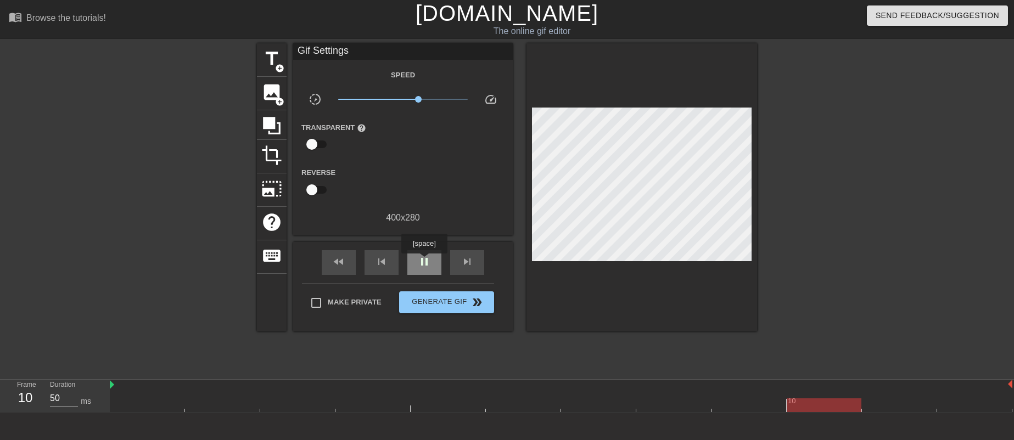
click at [424, 261] on span "pause" at bounding box center [424, 261] width 13 height 13
click at [426, 262] on span "play_arrow" at bounding box center [424, 261] width 13 height 13
click at [427, 263] on span "pause" at bounding box center [424, 261] width 13 height 13
click at [541, 21] on link "[DOMAIN_NAME]" at bounding box center [506, 13] width 183 height 24
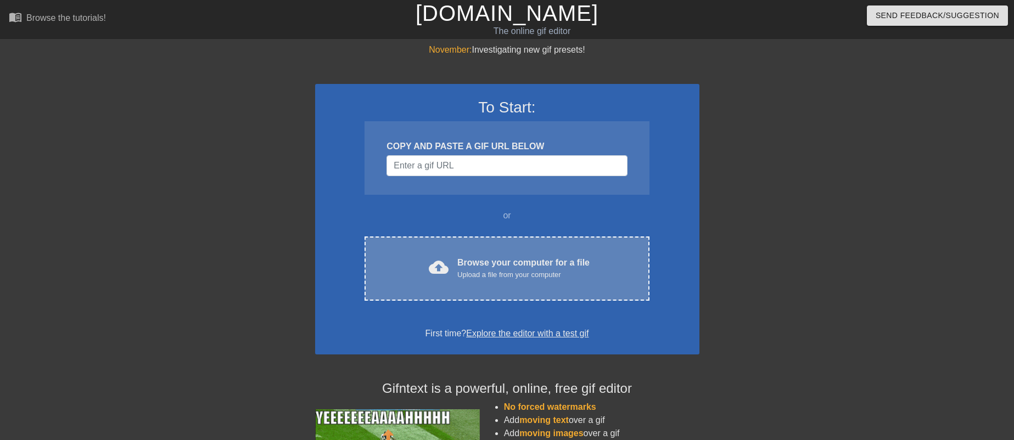
click at [466, 280] on div "Upload a file from your computer" at bounding box center [523, 274] width 132 height 11
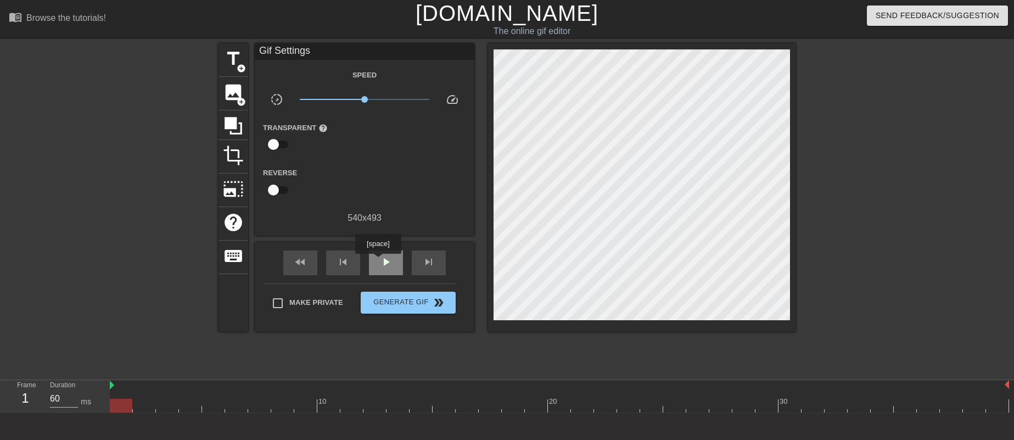
click at [378, 261] on div "play_arrow" at bounding box center [386, 262] width 34 height 25
click at [380, 105] on span "x1.72" at bounding box center [365, 99] width 130 height 13
click at [386, 104] on span "x1.72" at bounding box center [365, 99] width 130 height 13
click at [383, 104] on span "x1.97" at bounding box center [365, 99] width 130 height 13
click at [379, 104] on span "x1.76" at bounding box center [365, 99] width 130 height 13
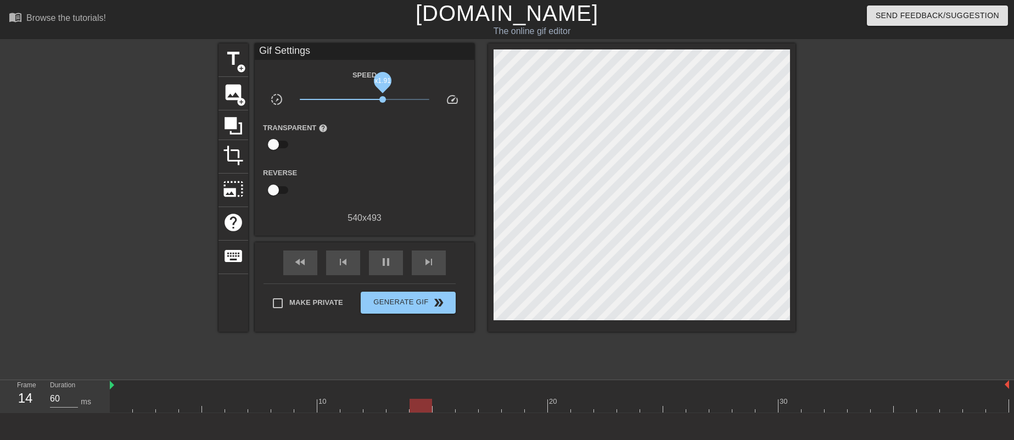
click at [382, 98] on span "x1.91" at bounding box center [382, 99] width 7 height 7
click at [379, 98] on span "x1.70" at bounding box center [379, 99] width 7 height 7
click at [380, 97] on span "x1.70" at bounding box center [379, 99] width 7 height 7
click at [381, 96] on span "x1.80" at bounding box center [381, 99] width 7 height 7
click at [382, 98] on span "x1.80" at bounding box center [381, 99] width 7 height 7
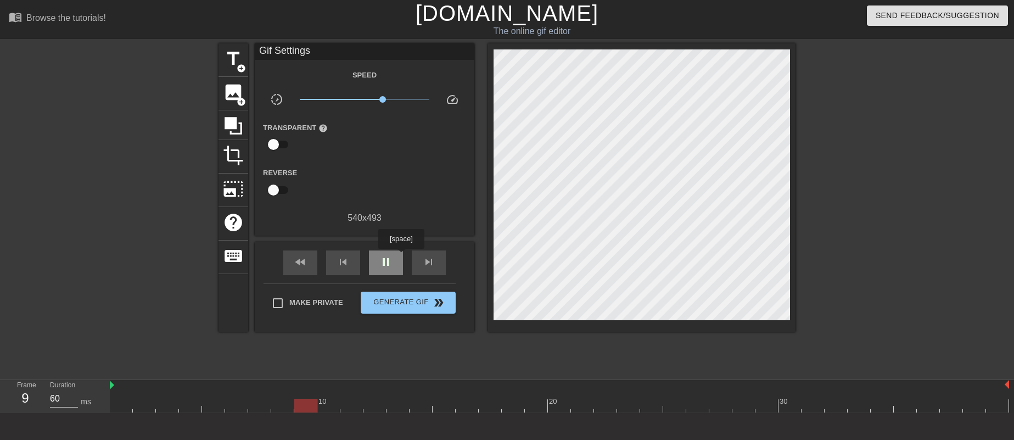
click at [401, 256] on div "pause" at bounding box center [386, 262] width 34 height 25
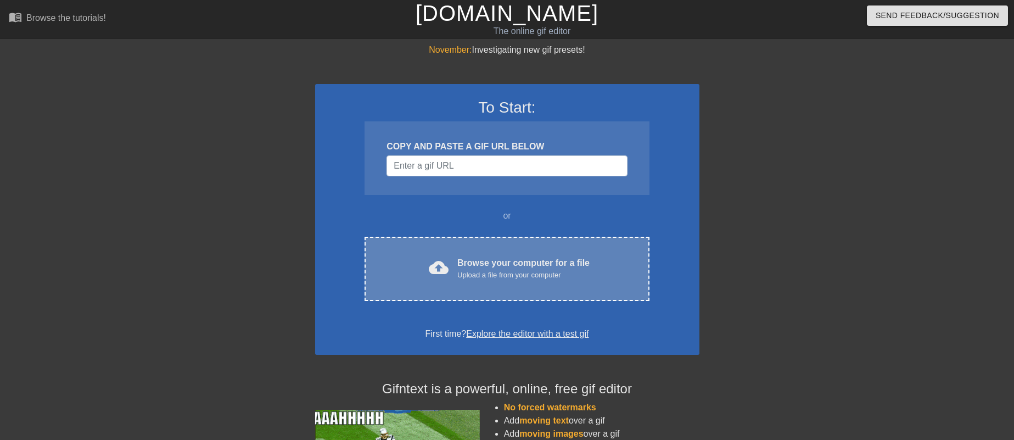
click at [510, 255] on div "cloud_upload Browse your computer for a file Upload a file from your computer C…" at bounding box center [506, 269] width 284 height 64
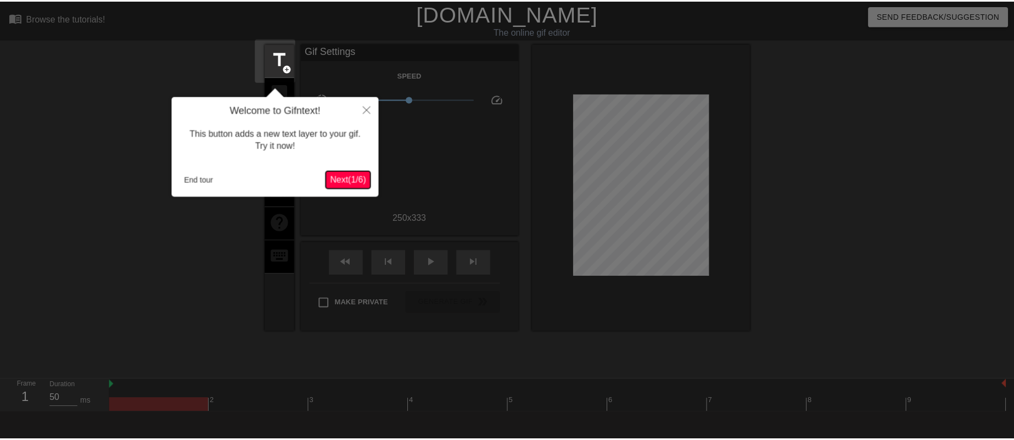
scroll to position [27, 0]
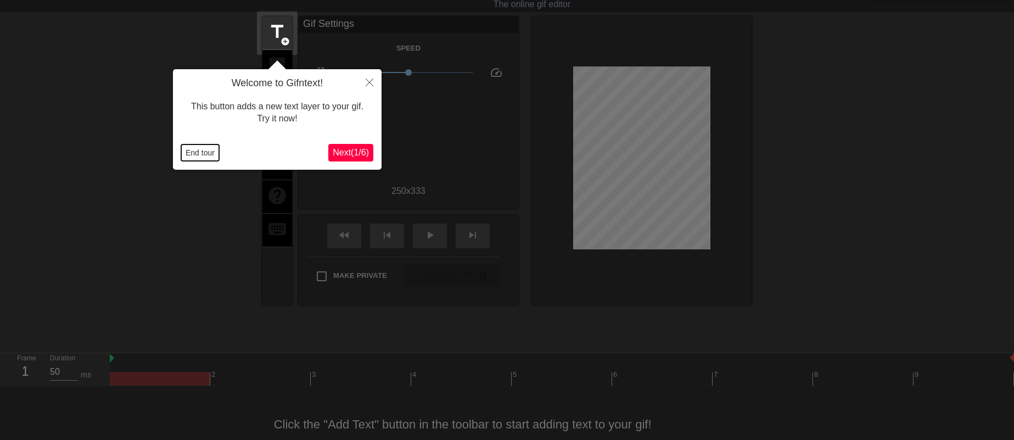
click at [183, 148] on button "End tour" at bounding box center [200, 152] width 38 height 16
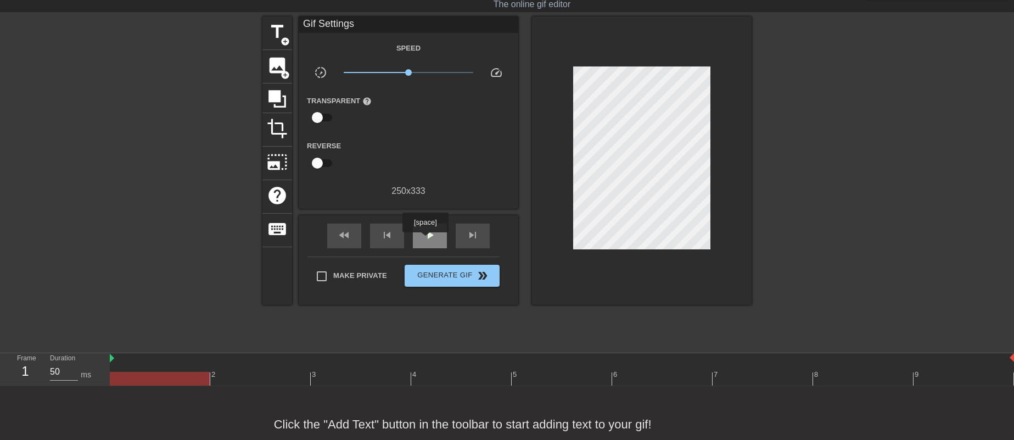
click at [429, 239] on span "play_arrow" at bounding box center [429, 234] width 13 height 13
click at [413, 73] on span "x1.00" at bounding box center [409, 72] width 130 height 13
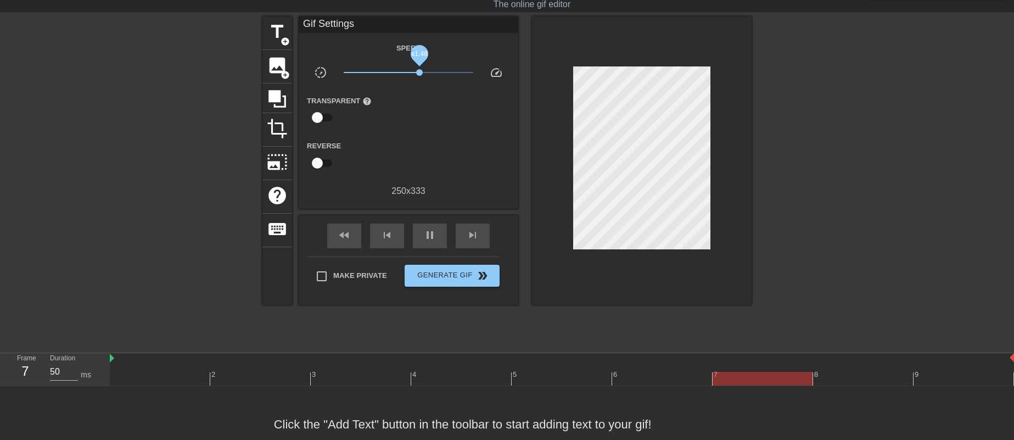
click at [419, 72] on span "x1.48" at bounding box center [409, 72] width 130 height 13
click at [415, 72] on span "x1.29" at bounding box center [415, 72] width 7 height 7
click at [415, 72] on span "x1.26" at bounding box center [415, 72] width 7 height 7
click at [414, 71] on span "x1.26" at bounding box center [415, 72] width 7 height 7
click at [415, 71] on span "x1.24" at bounding box center [414, 72] width 7 height 7
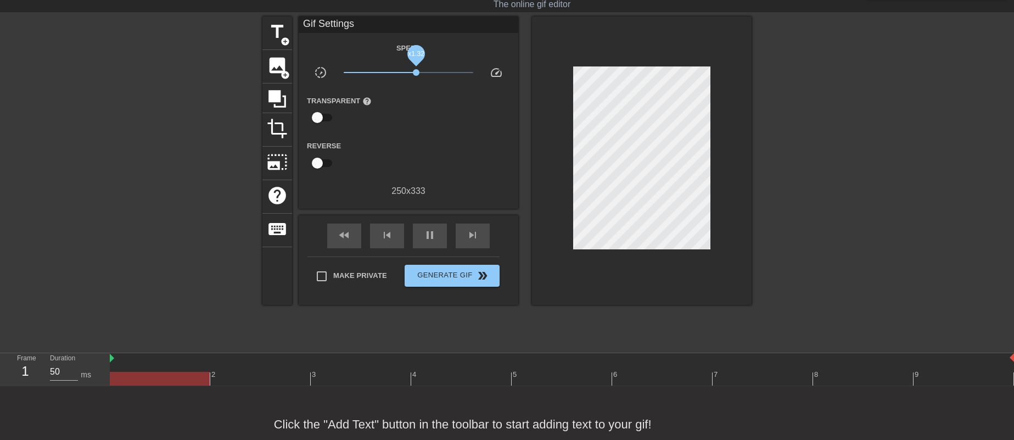
click at [416, 71] on span "x1.32" at bounding box center [416, 72] width 7 height 7
click at [417, 70] on span "x1.36" at bounding box center [417, 72] width 7 height 7
click at [419, 69] on span "x1.36" at bounding box center [409, 72] width 130 height 13
click at [420, 69] on span "x1.51" at bounding box center [409, 72] width 130 height 13
click at [419, 68] on span "x1.51" at bounding box center [409, 72] width 130 height 13
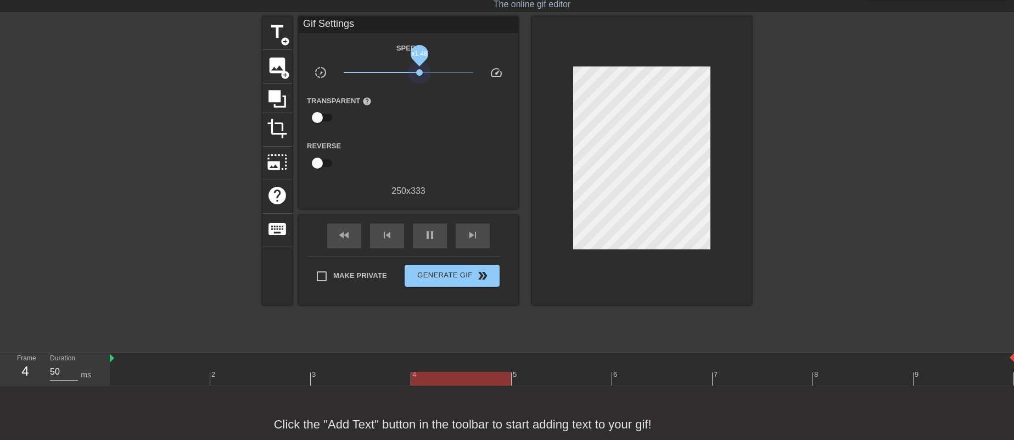
click at [419, 68] on span "x1.48" at bounding box center [409, 72] width 130 height 13
click at [418, 68] on span "x1.45" at bounding box center [409, 72] width 130 height 13
